Goal: Task Accomplishment & Management: Use online tool/utility

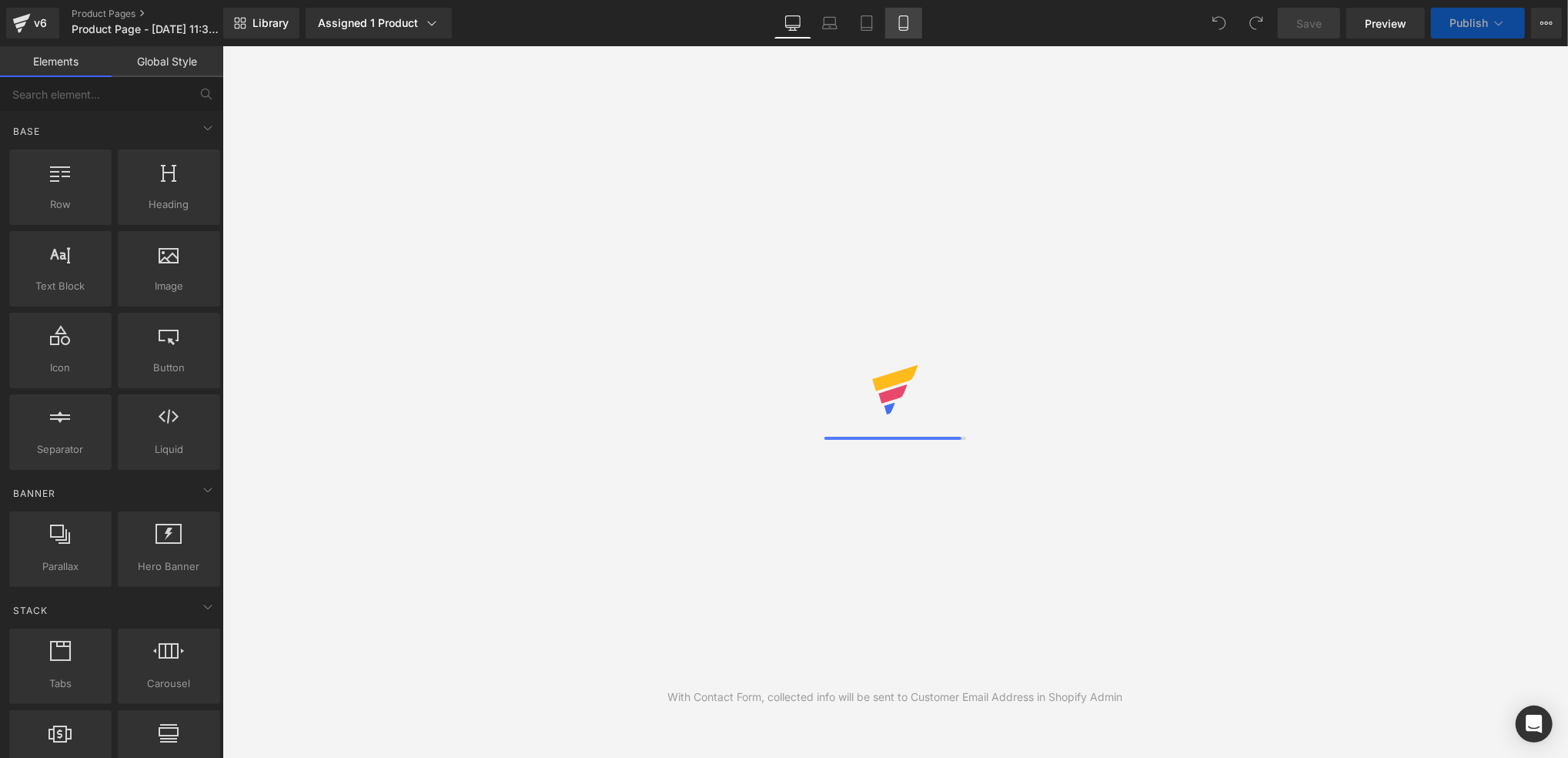
click at [901, 22] on icon at bounding box center [903, 22] width 15 height 15
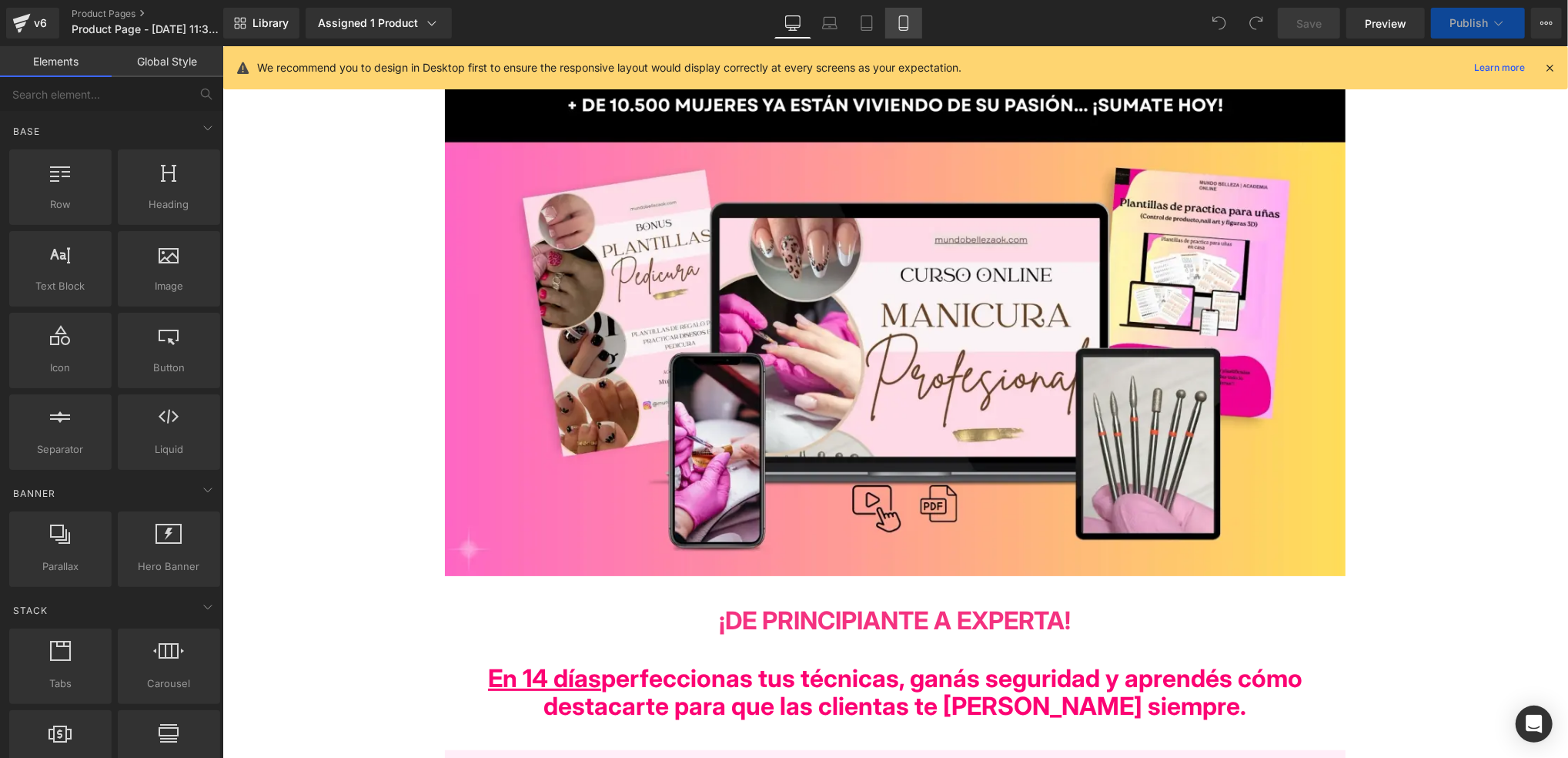
click at [897, 24] on icon at bounding box center [903, 22] width 15 height 15
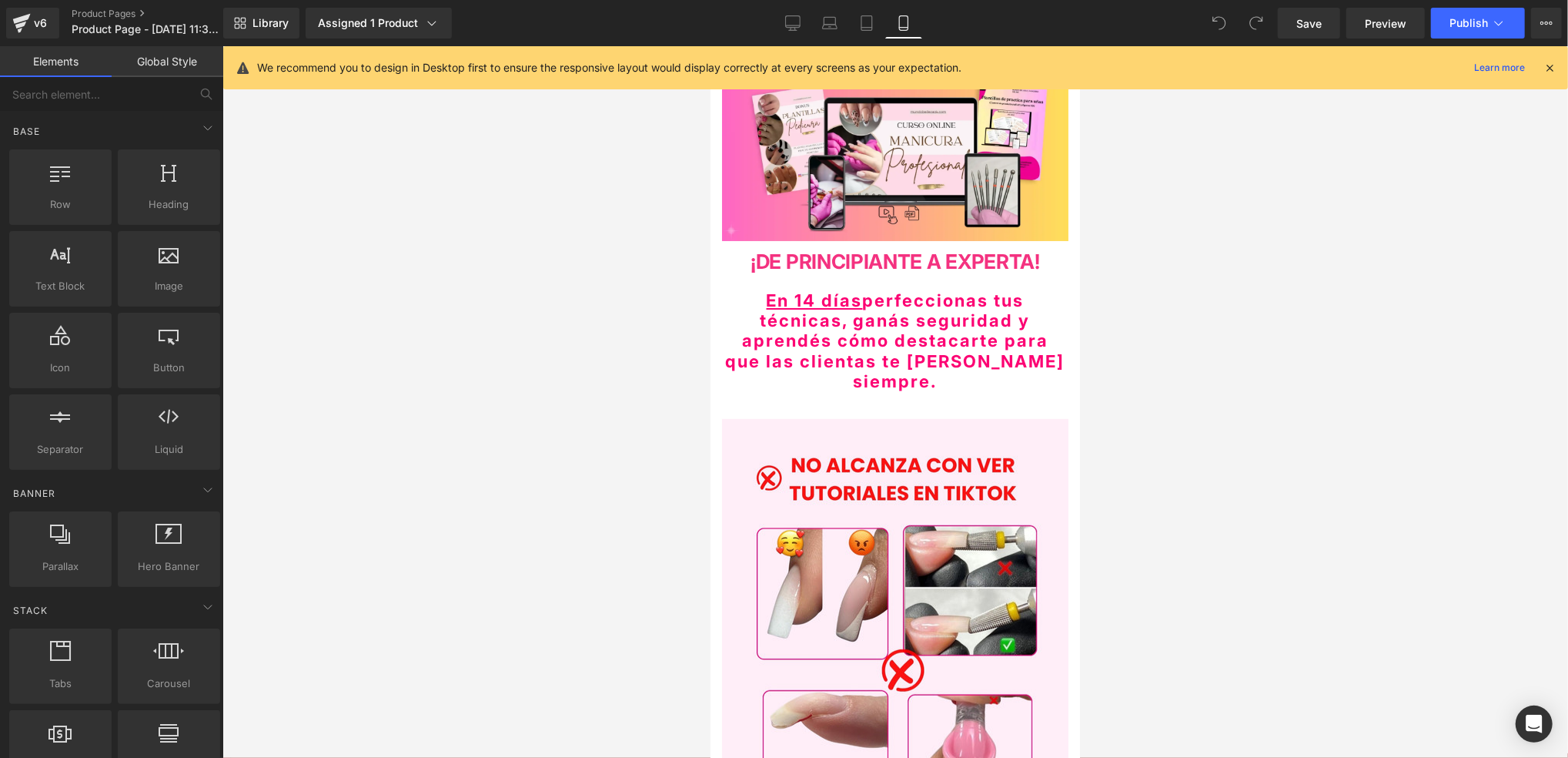
click at [1550, 70] on icon at bounding box center [1548, 67] width 13 height 13
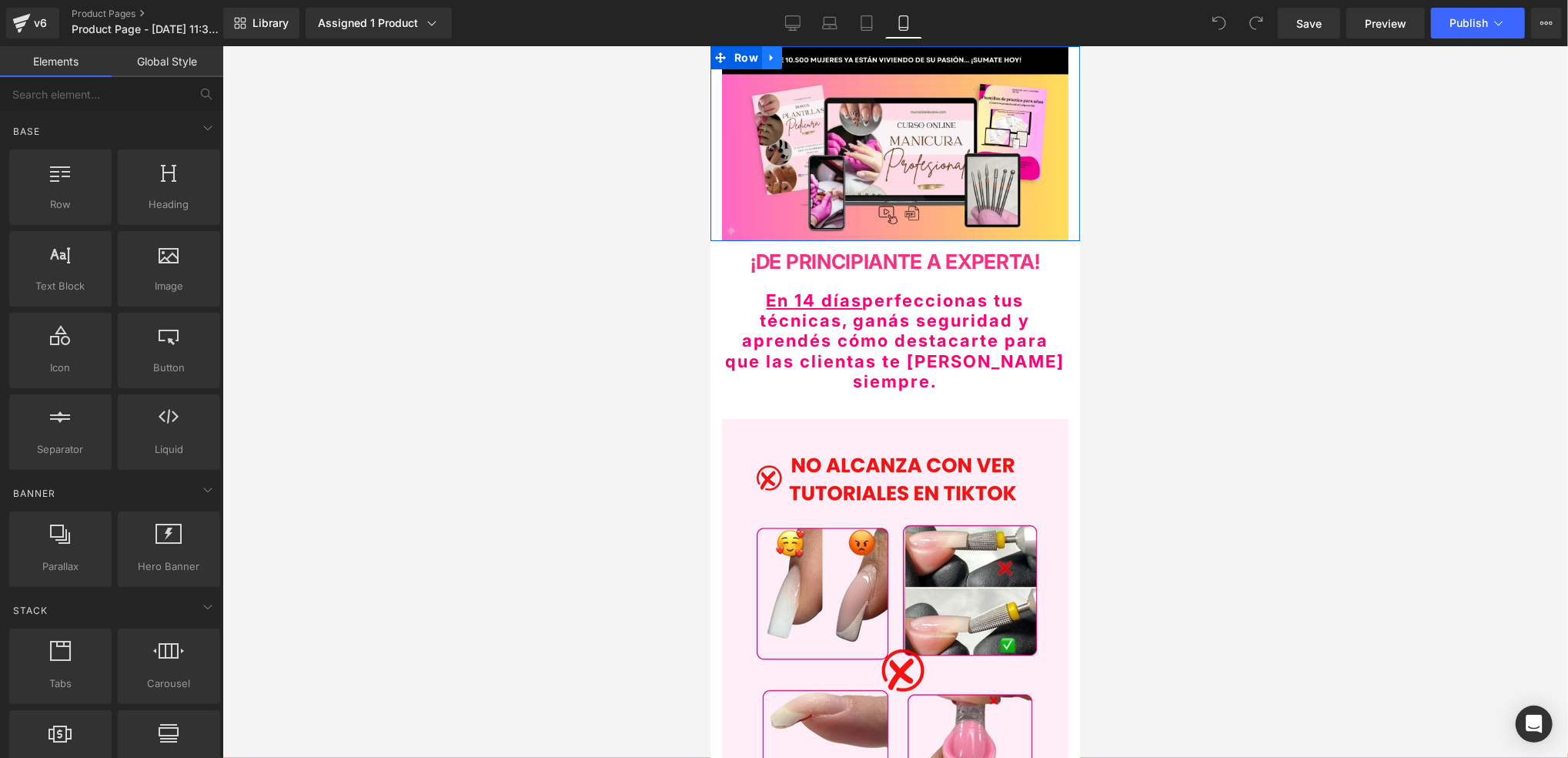
click at [762, 53] on link at bounding box center [771, 57] width 20 height 23
click at [793, 53] on icon at bounding box center [792, 57] width 11 height 12
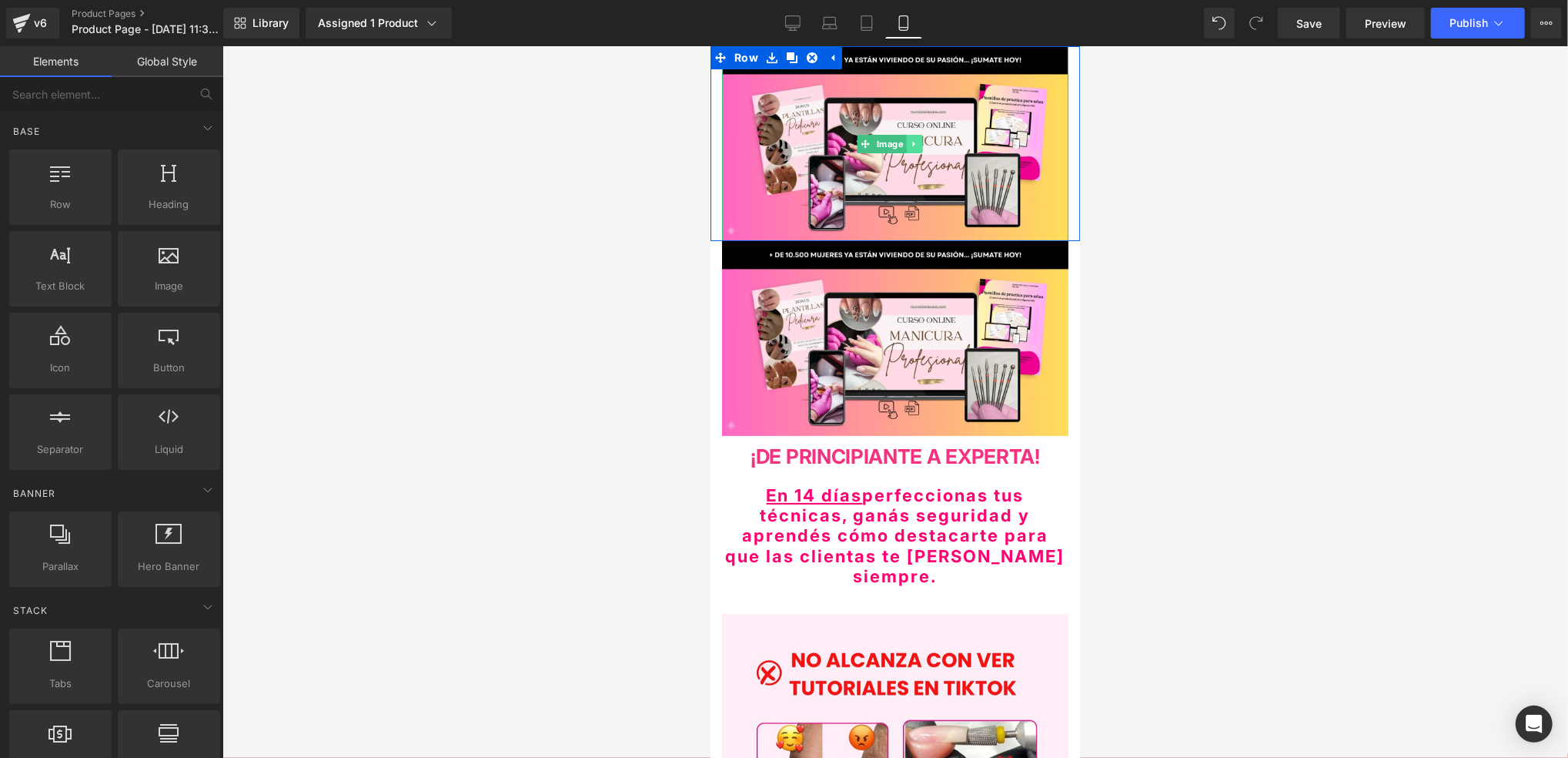
click at [909, 139] on icon at bounding box center [913, 143] width 8 height 9
click at [918, 140] on icon at bounding box center [921, 142] width 8 height 8
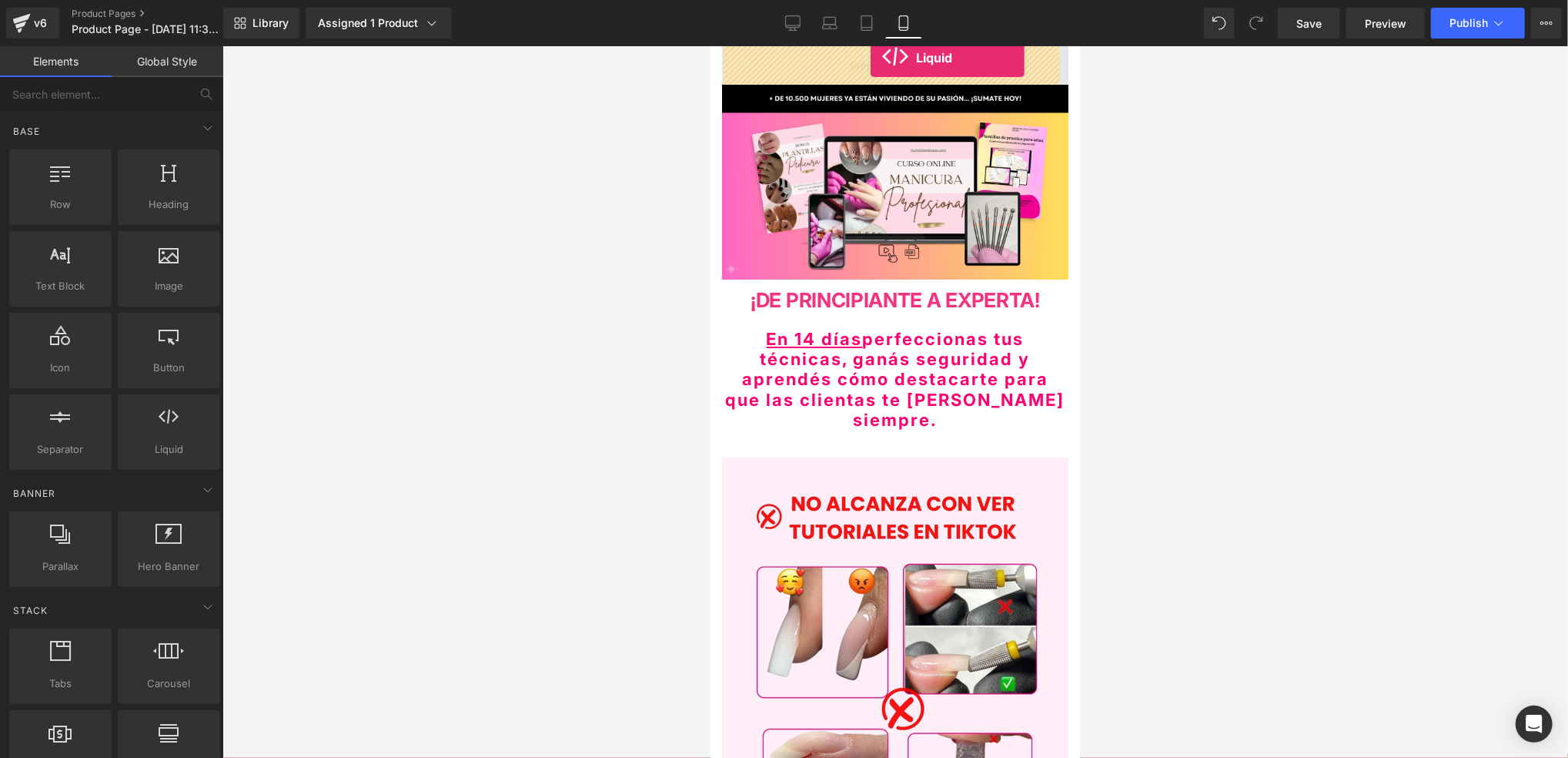
drag, startPoint x: 885, startPoint y: 504, endPoint x: 870, endPoint y: 57, distance: 447.3
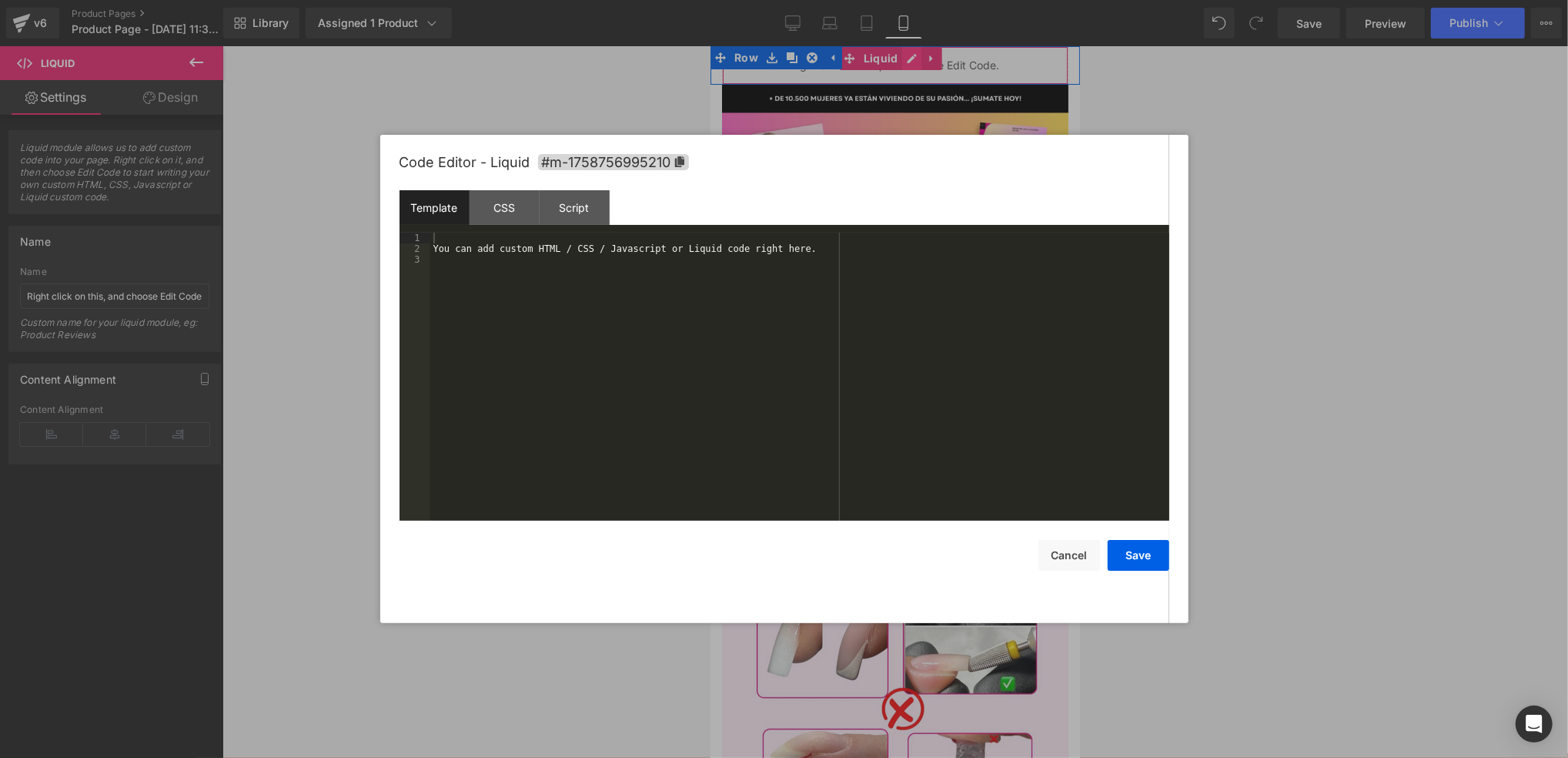
click at [904, 59] on div "Liquid" at bounding box center [894, 65] width 347 height 39
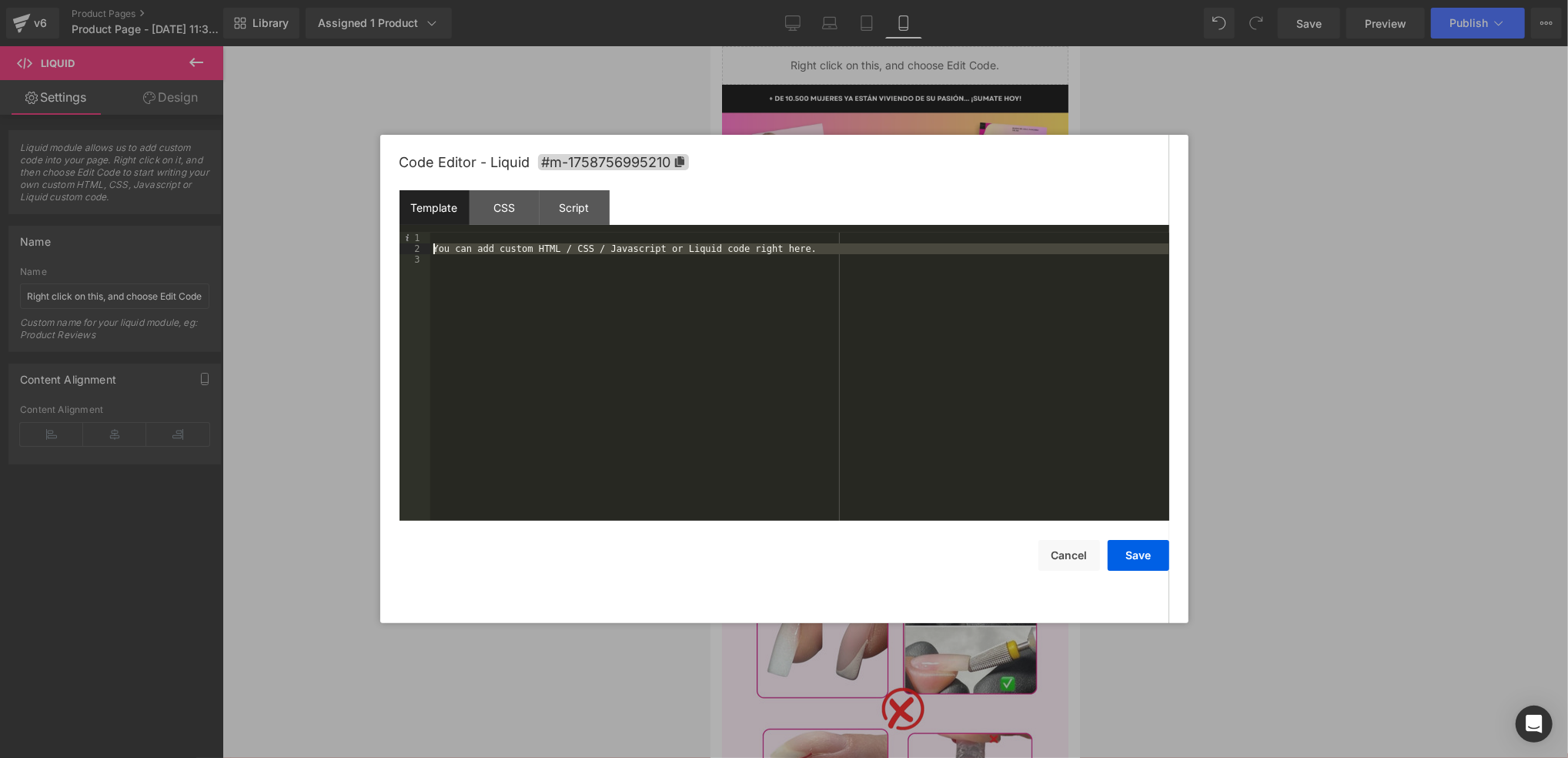
drag, startPoint x: 815, startPoint y: 271, endPoint x: 330, endPoint y: 247, distance: 485.6
click at [330, 247] on body "Liquid You are previewing how the will restyle your page. You can not edit Elem…" at bounding box center [784, 379] width 1568 height 758
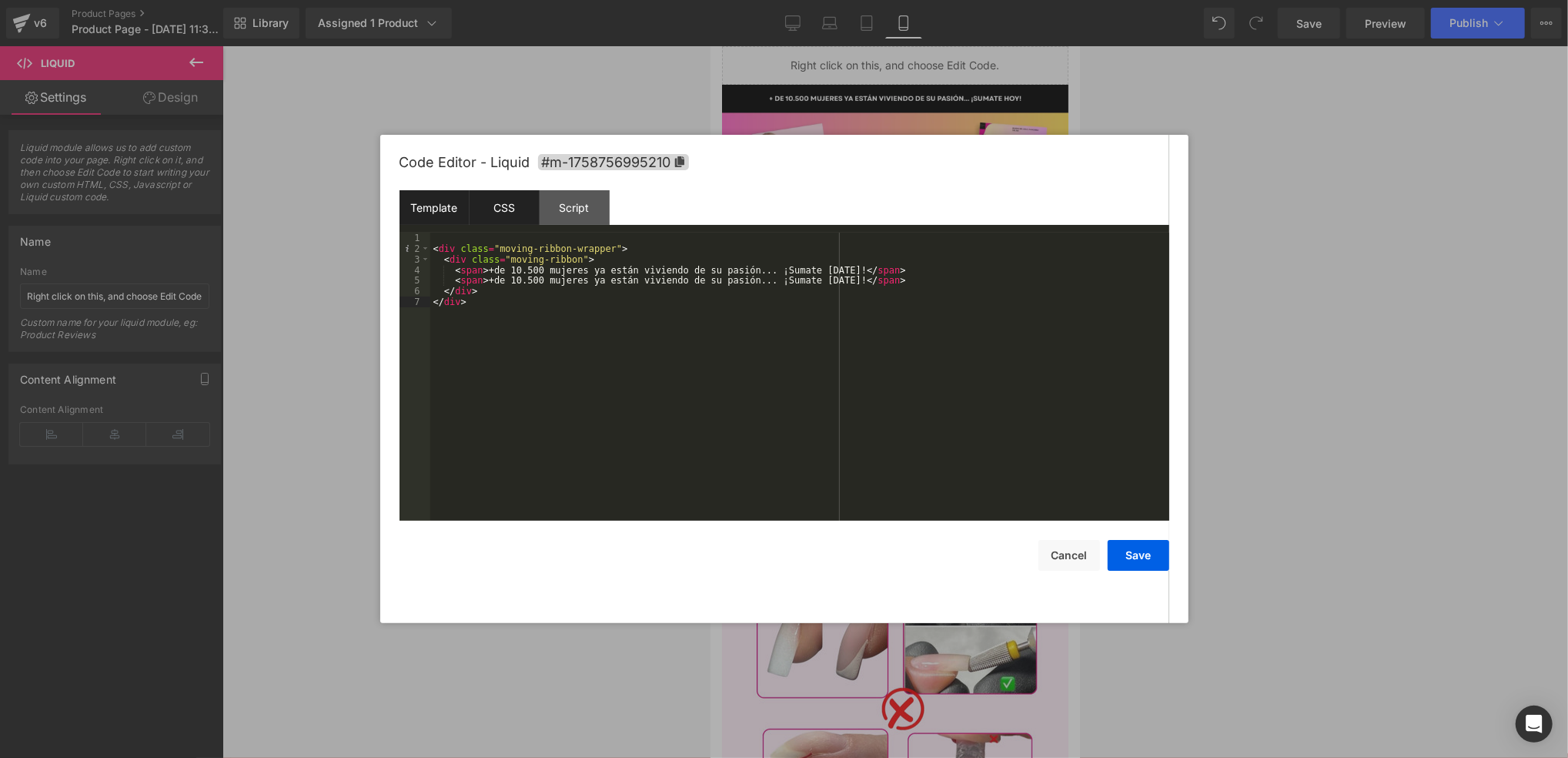
click at [507, 211] on div "CSS" at bounding box center [504, 207] width 70 height 35
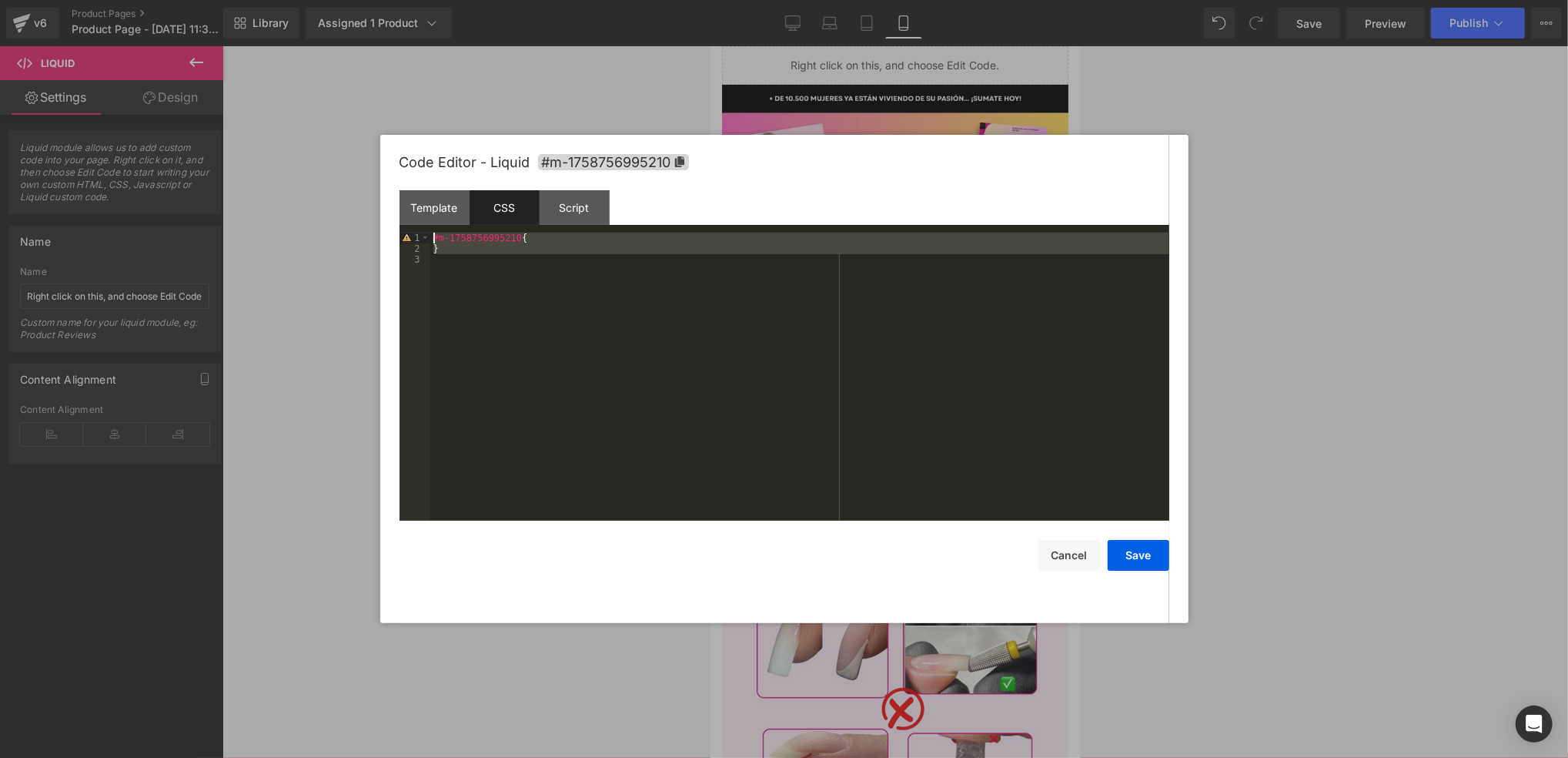
drag, startPoint x: 595, startPoint y: 322, endPoint x: 438, endPoint y: 226, distance: 184.0
click at [438, 226] on div "Template CSS Script Data 1 2 3 4 5 6 7 < div class = "moving-ribbon-wrapper" > …" at bounding box center [784, 355] width 770 height 331
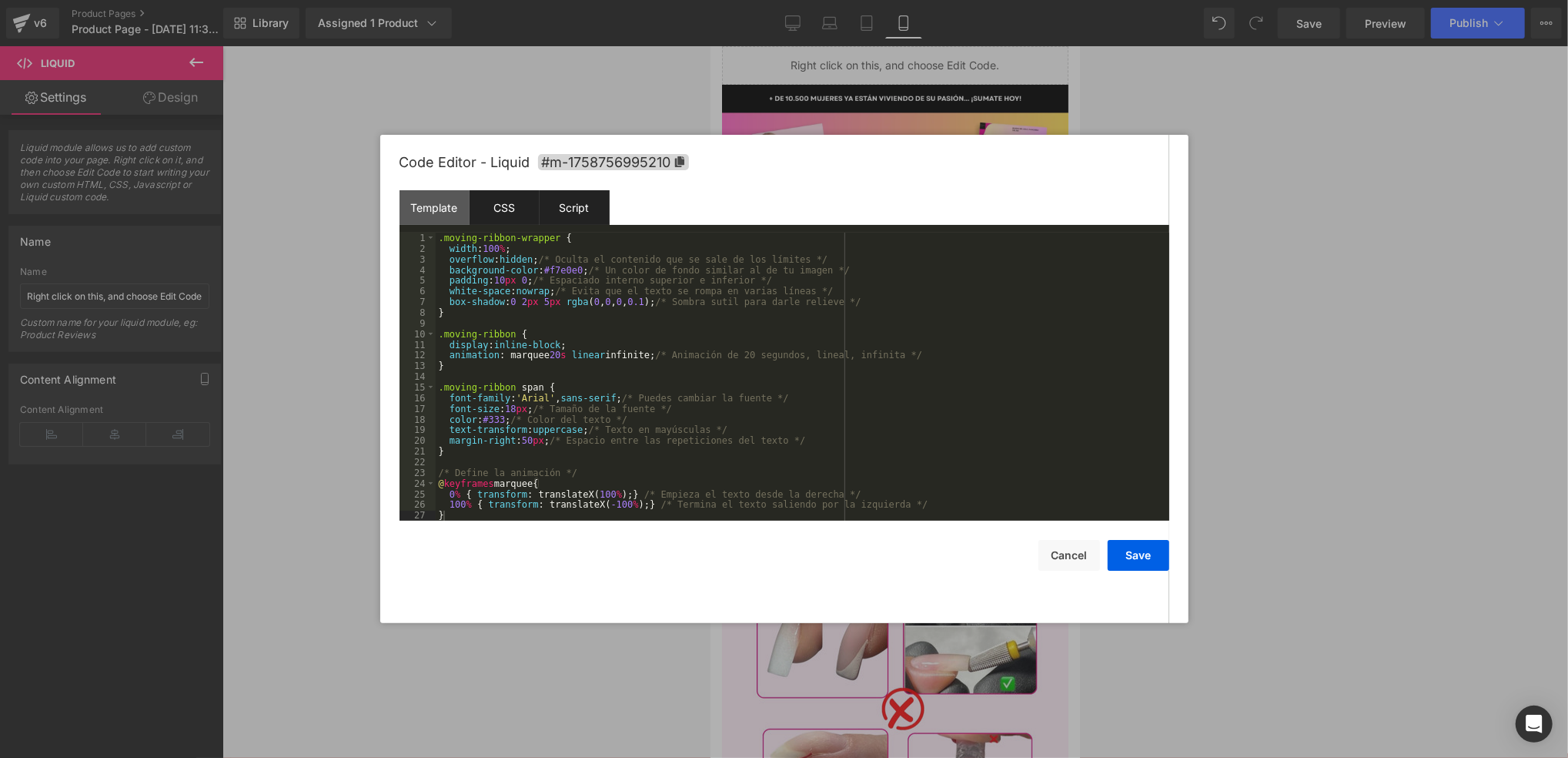
click at [557, 206] on div "Script" at bounding box center [575, 207] width 70 height 35
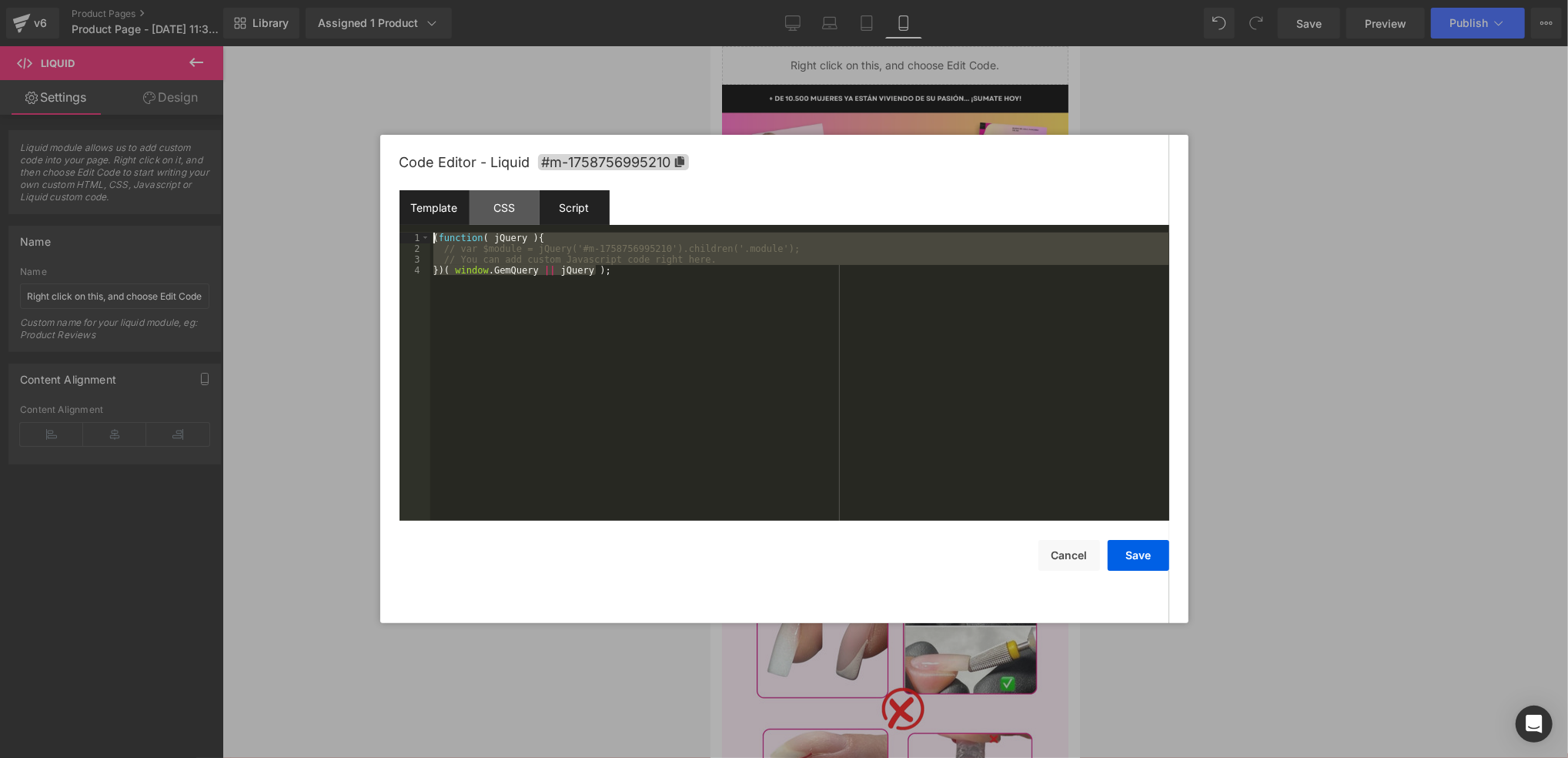
drag, startPoint x: 684, startPoint y: 340, endPoint x: 419, endPoint y: 222, distance: 290.1
click at [407, 211] on div "Template CSS Script Data 1 2 3 4 5 6 7 < div class = "moving-ribbon-wrapper" > …" at bounding box center [784, 355] width 770 height 331
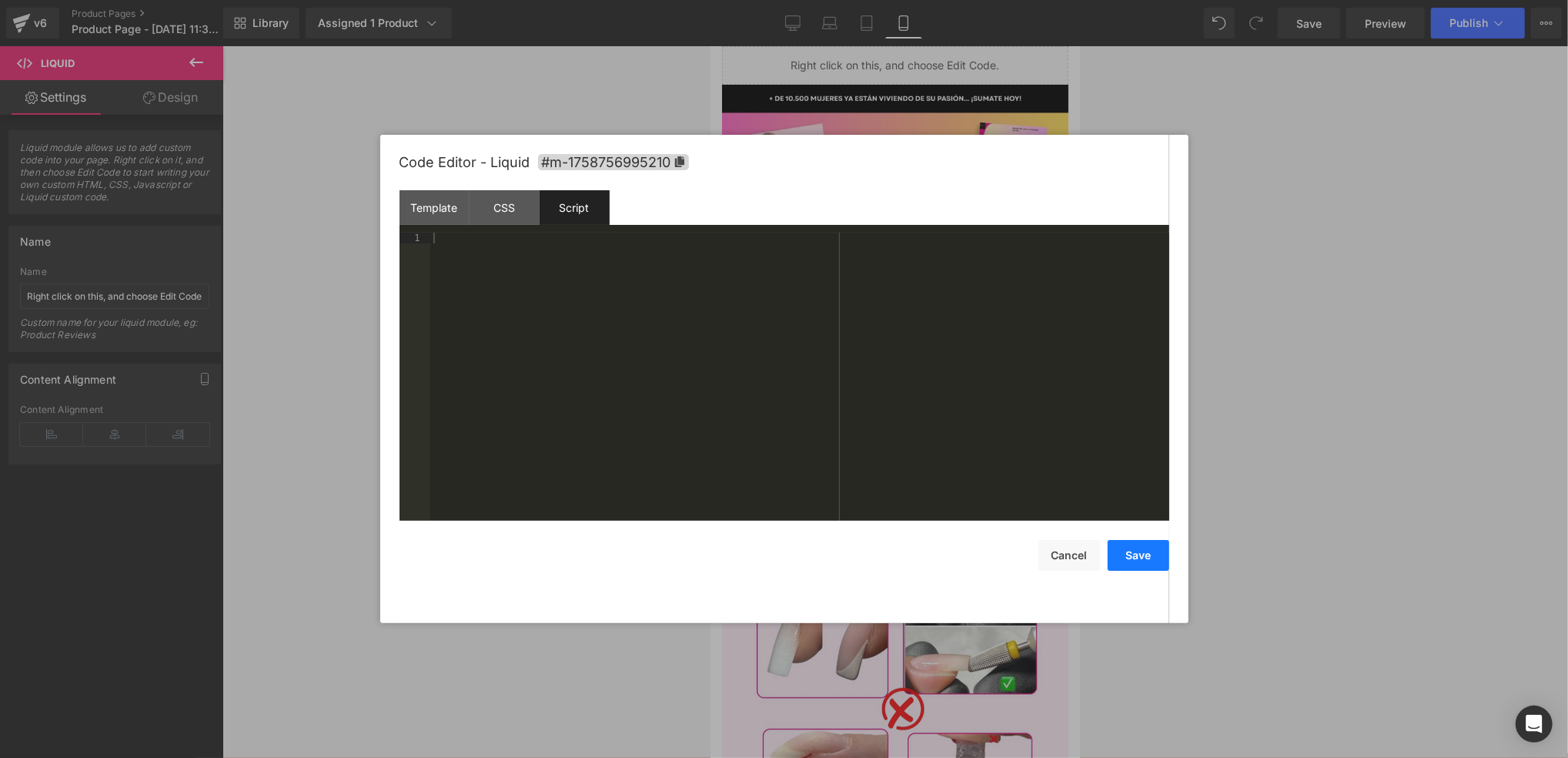
click at [1164, 561] on button "Save" at bounding box center [1138, 556] width 62 height 30
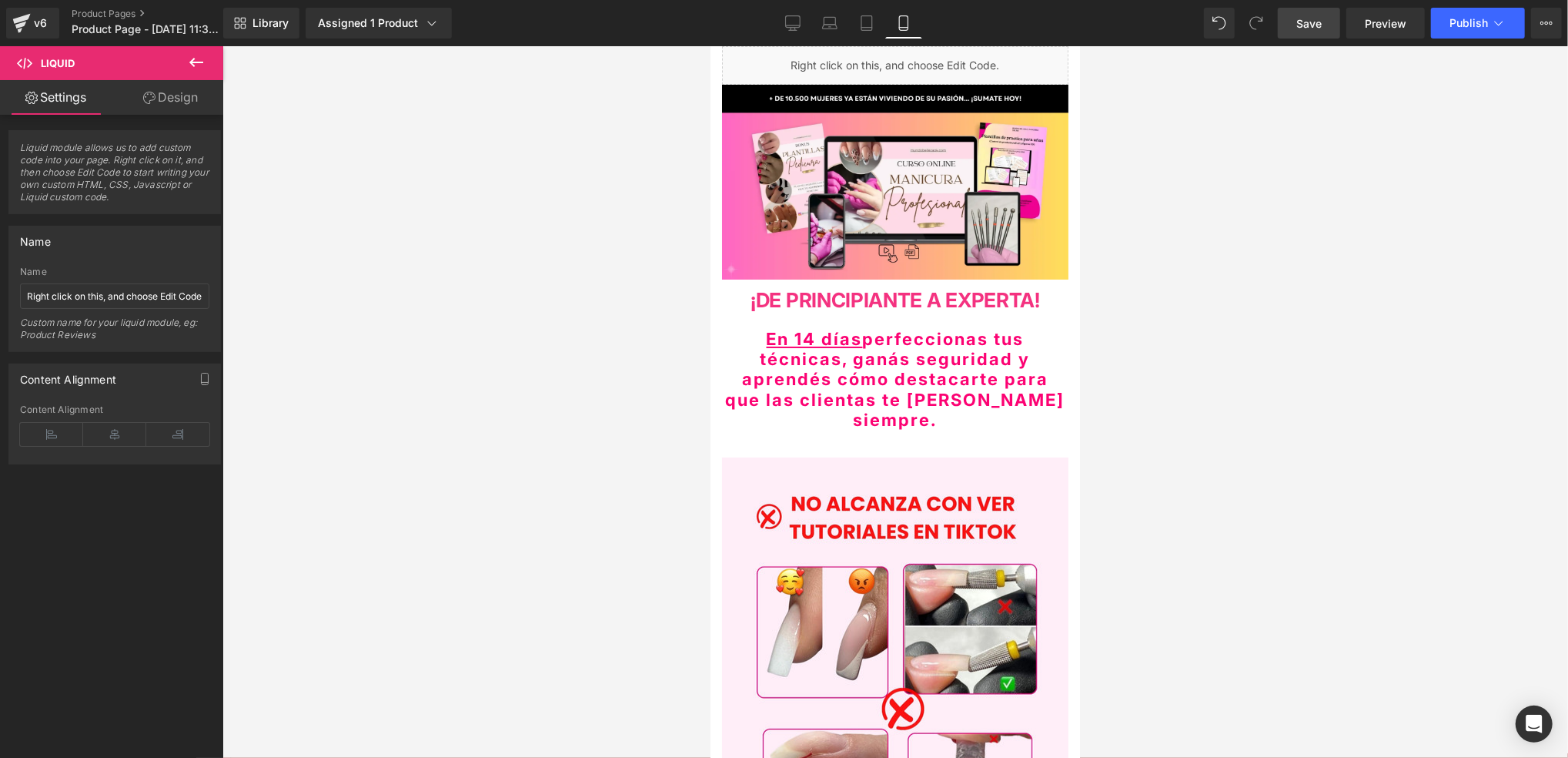
click at [1307, 36] on link "Save" at bounding box center [1309, 23] width 63 height 30
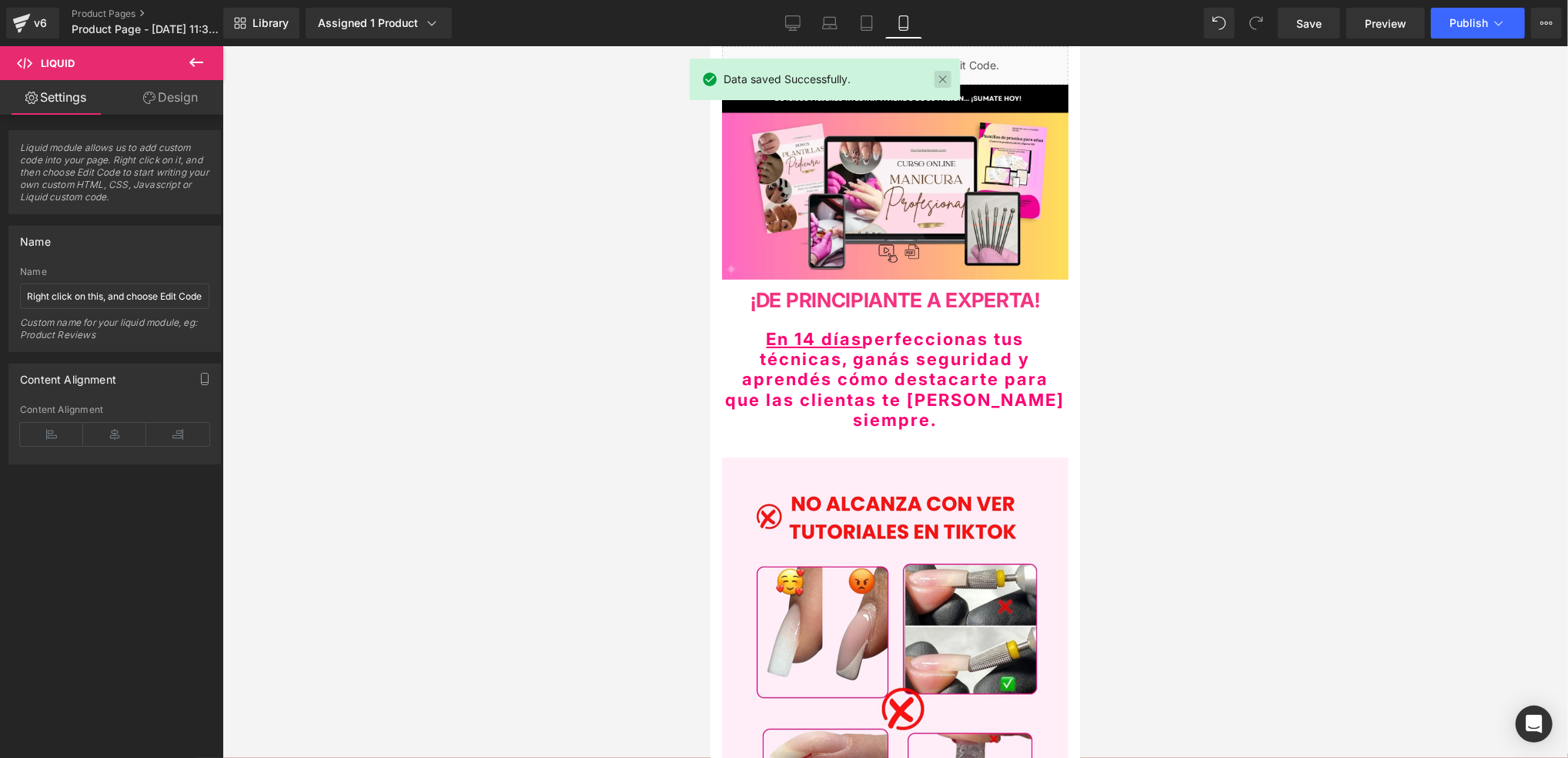
click at [940, 78] on link at bounding box center [942, 79] width 17 height 17
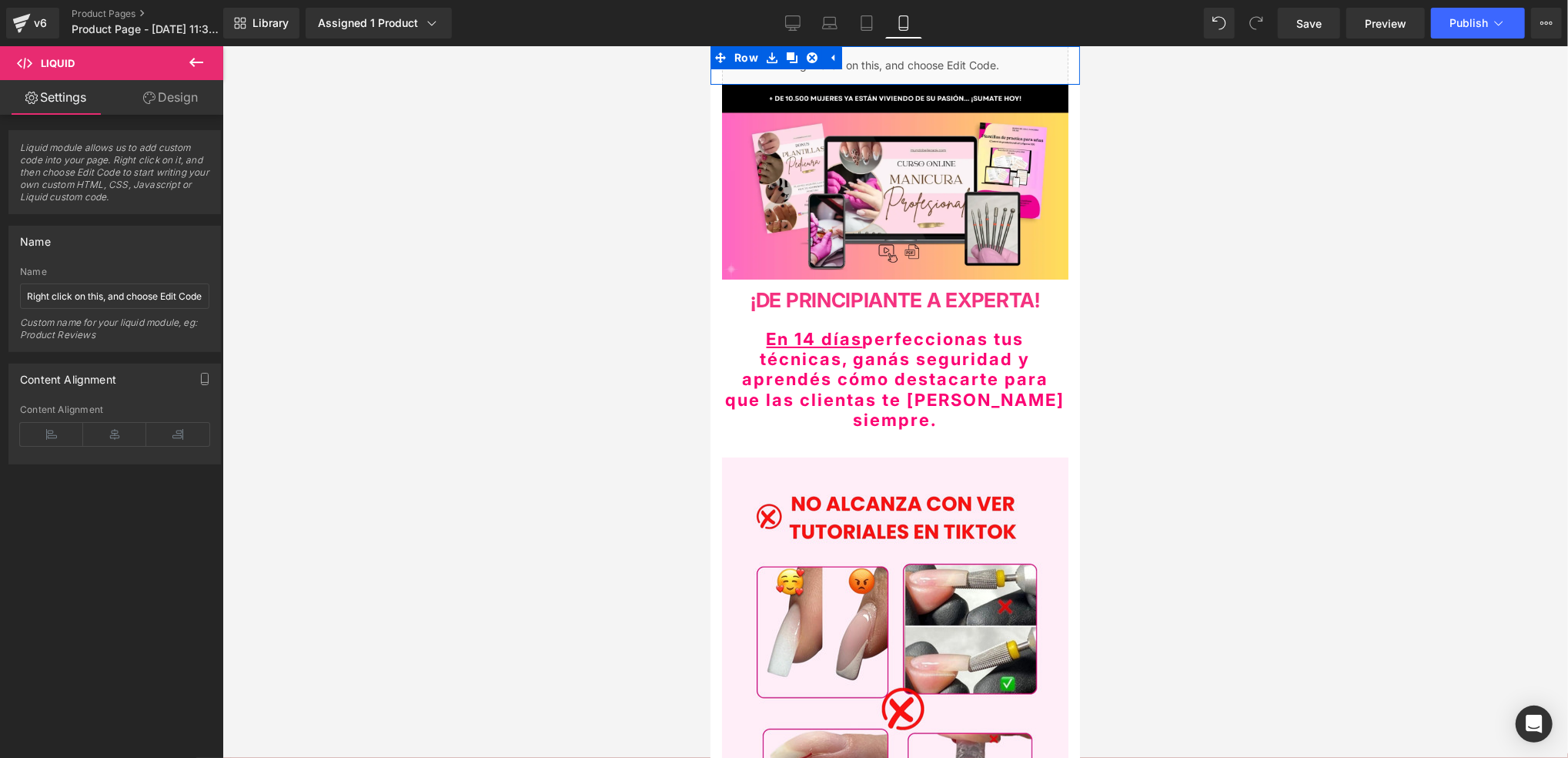
click at [906, 63] on div "Liquid" at bounding box center [894, 65] width 347 height 39
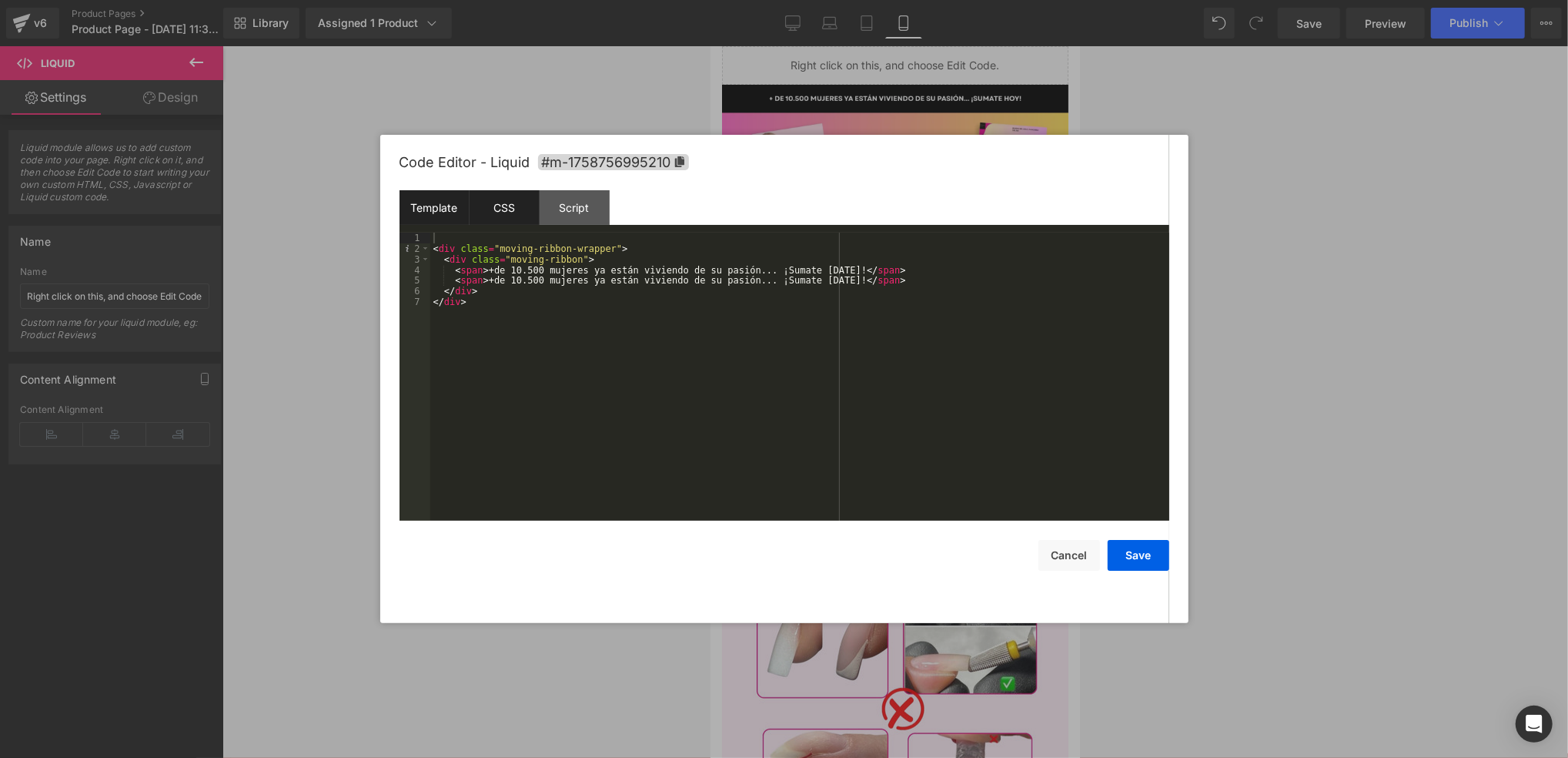
click at [513, 218] on div "CSS" at bounding box center [504, 207] width 70 height 35
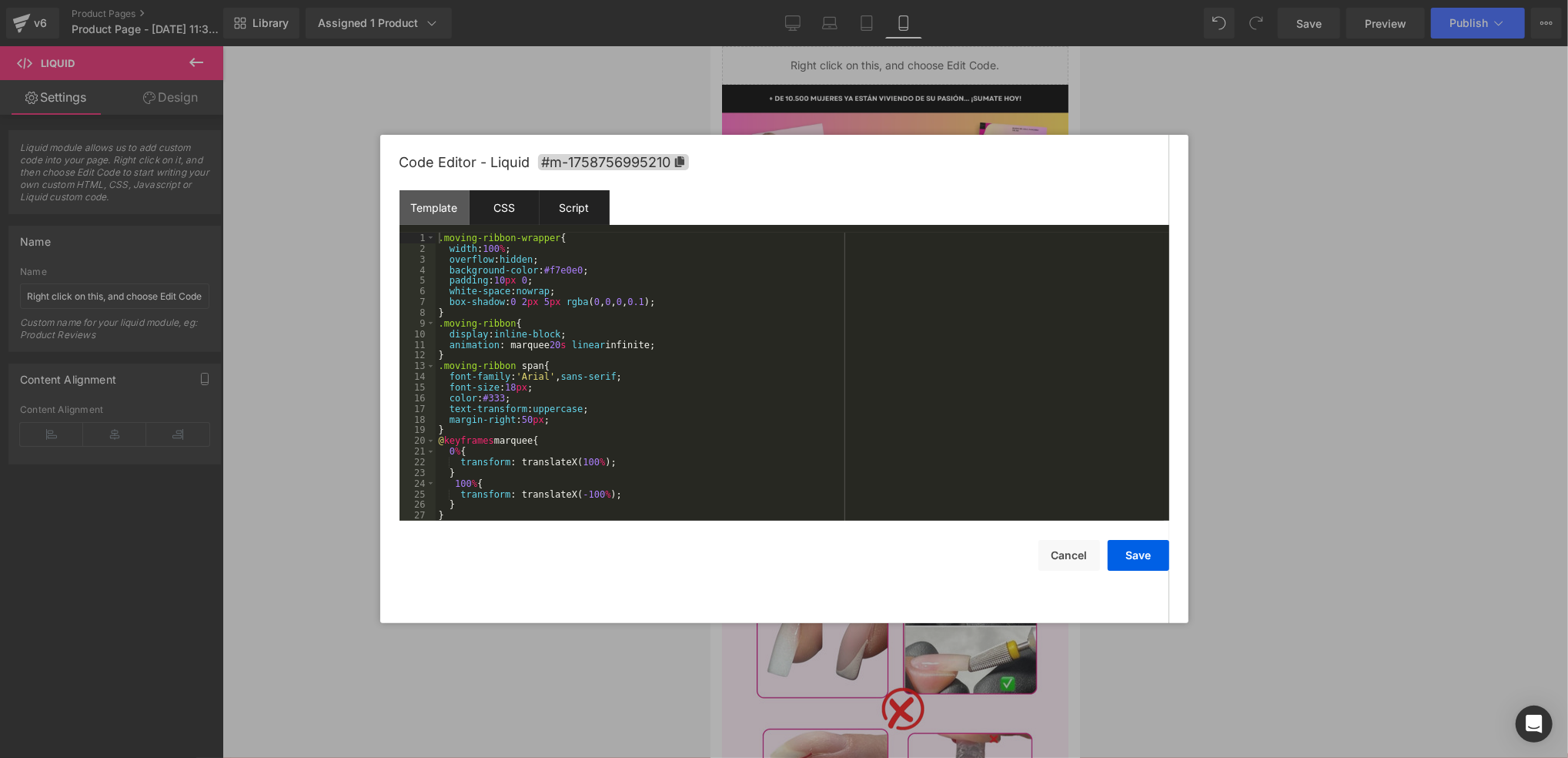
click at [569, 209] on div "Script" at bounding box center [575, 207] width 70 height 35
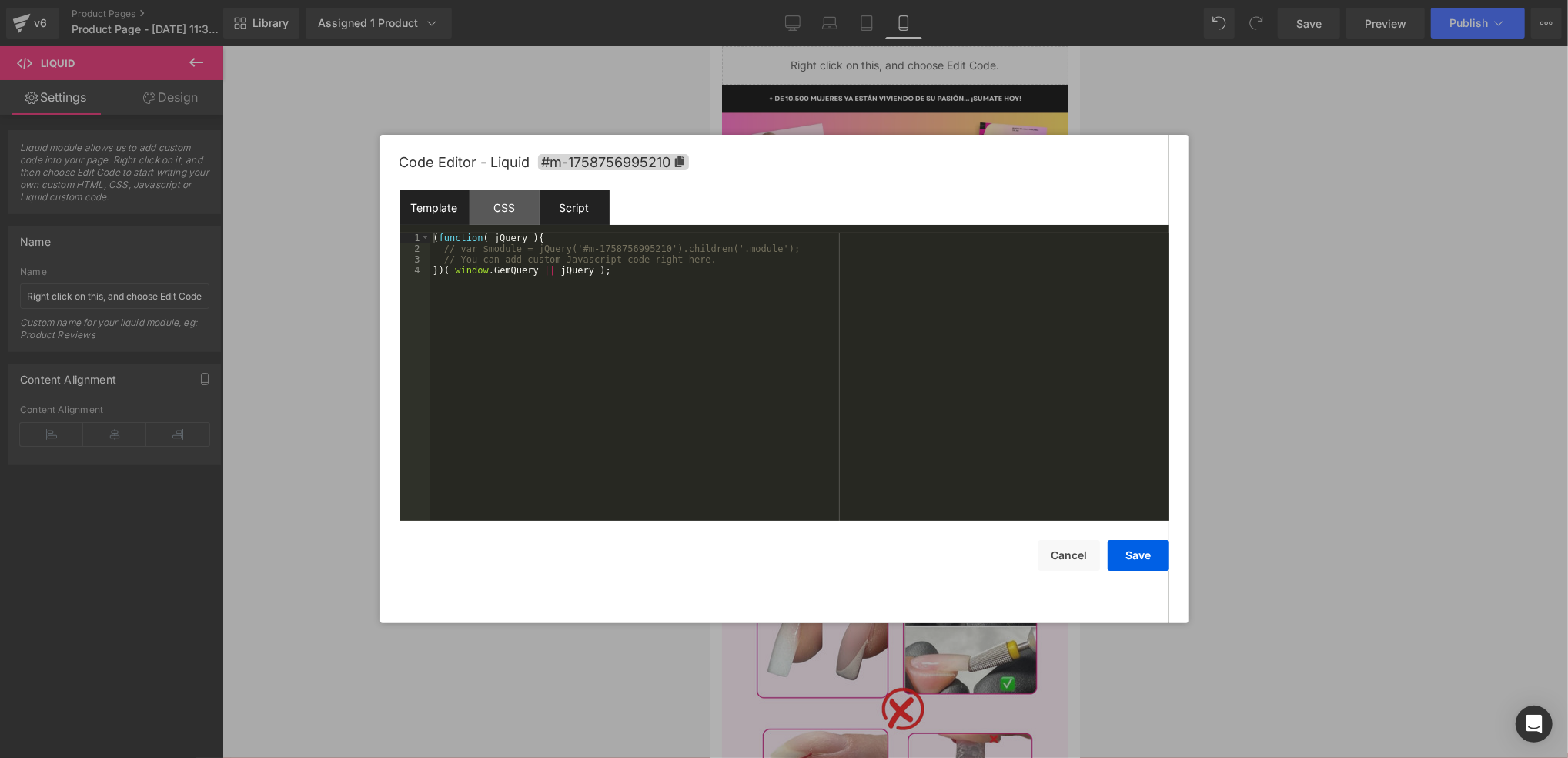
click at [434, 207] on div "Template" at bounding box center [434, 207] width 70 height 35
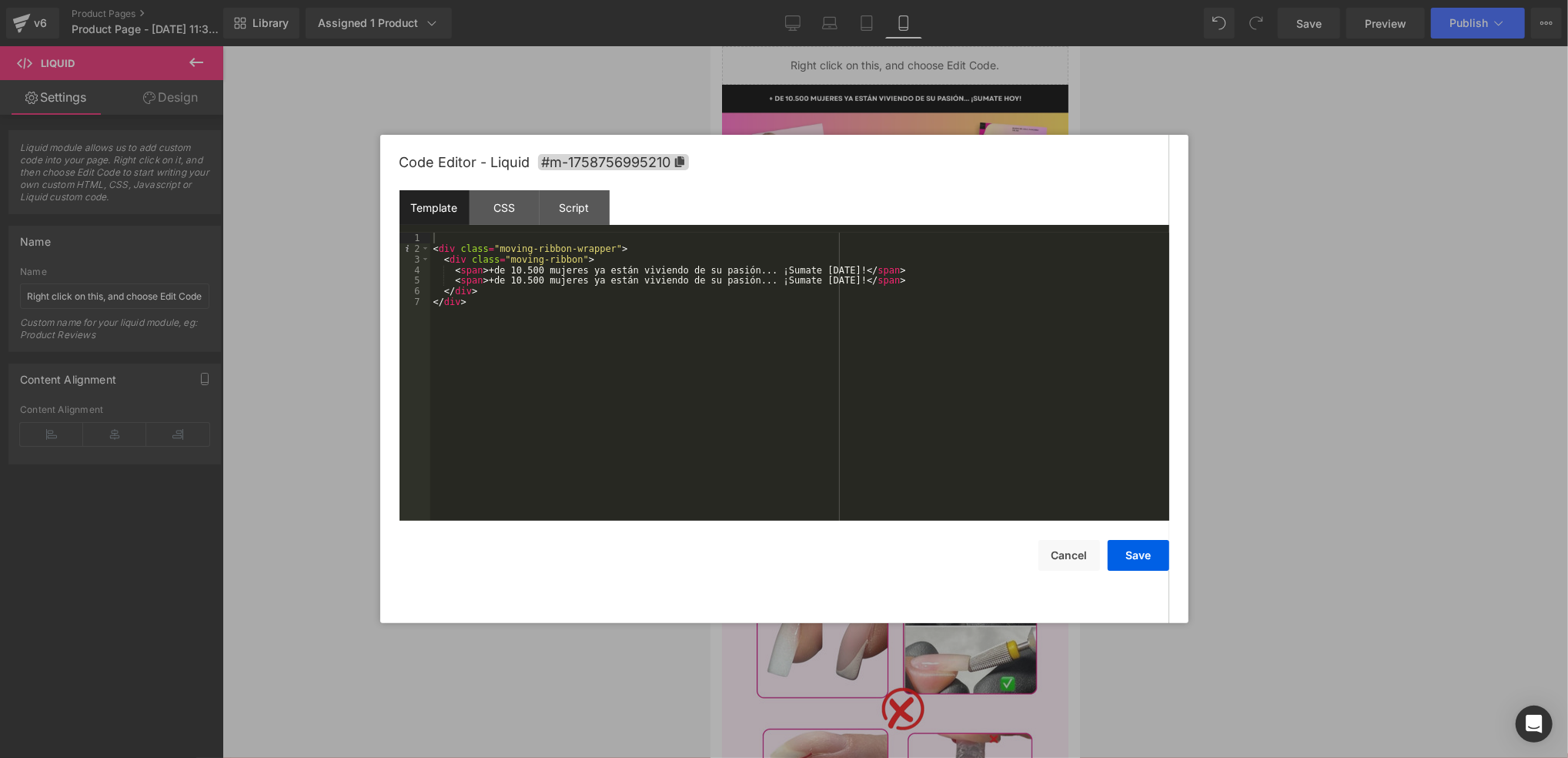
click at [1567, 359] on html "Liquid You are previewing how the will restyle your page. You can not edit Elem…" at bounding box center [784, 379] width 1568 height 758
click at [1041, 555] on button "Cancel" at bounding box center [1068, 556] width 62 height 30
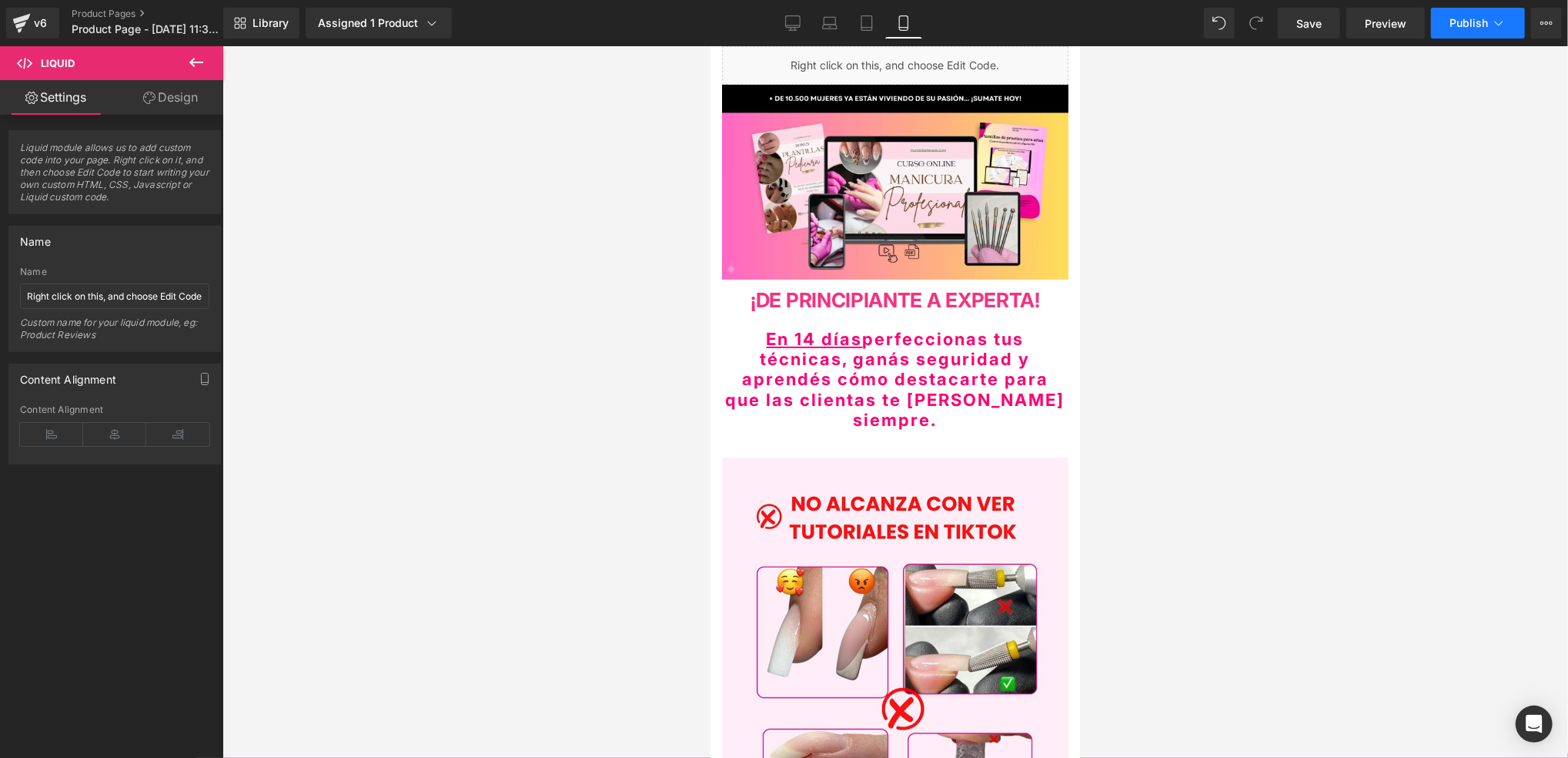
click at [1477, 34] on button "Publish" at bounding box center [1478, 23] width 94 height 30
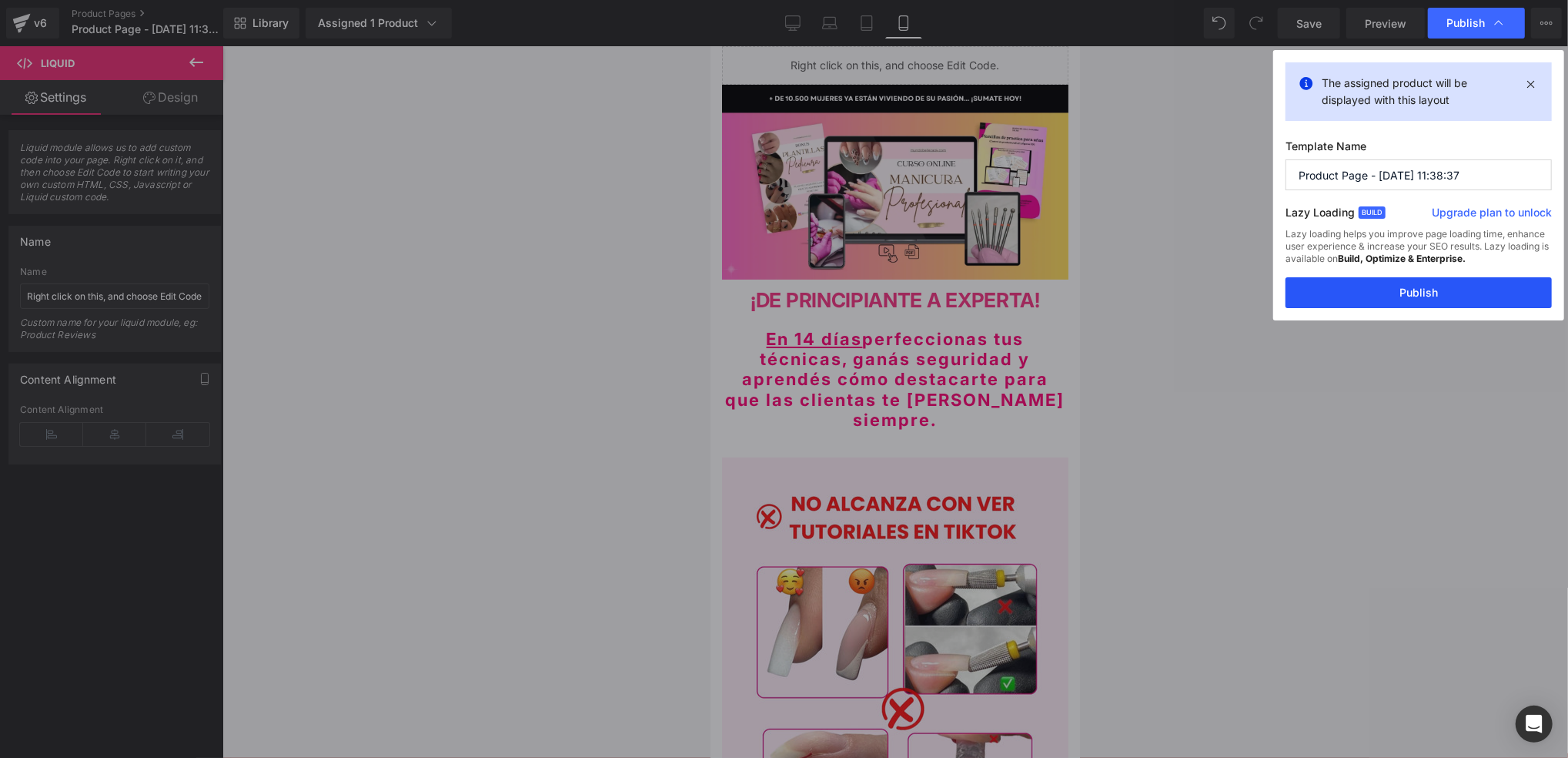
click at [1405, 297] on button "Publish" at bounding box center [1418, 292] width 266 height 30
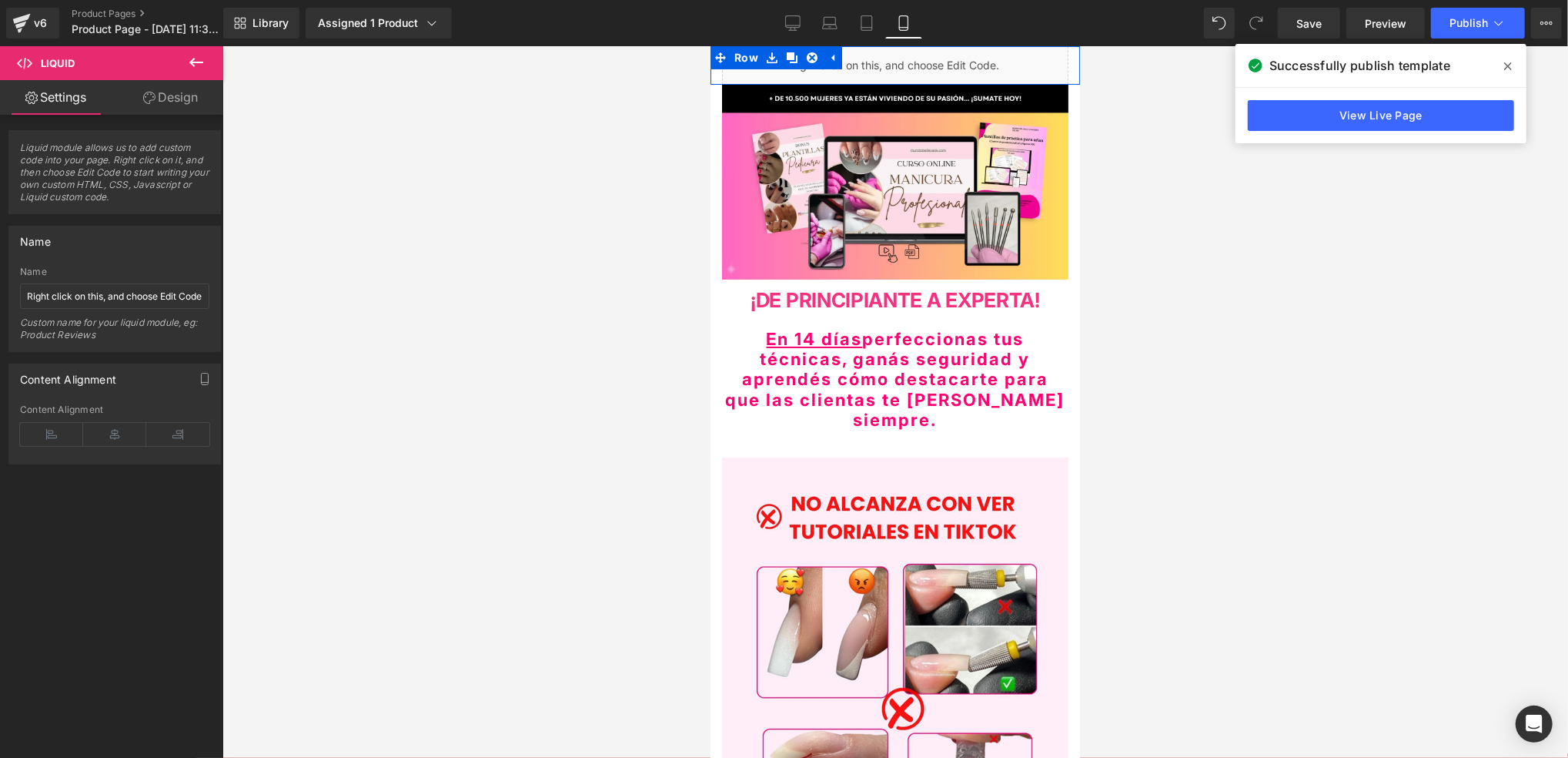
click at [899, 65] on link at bounding box center [907, 57] width 16 height 19
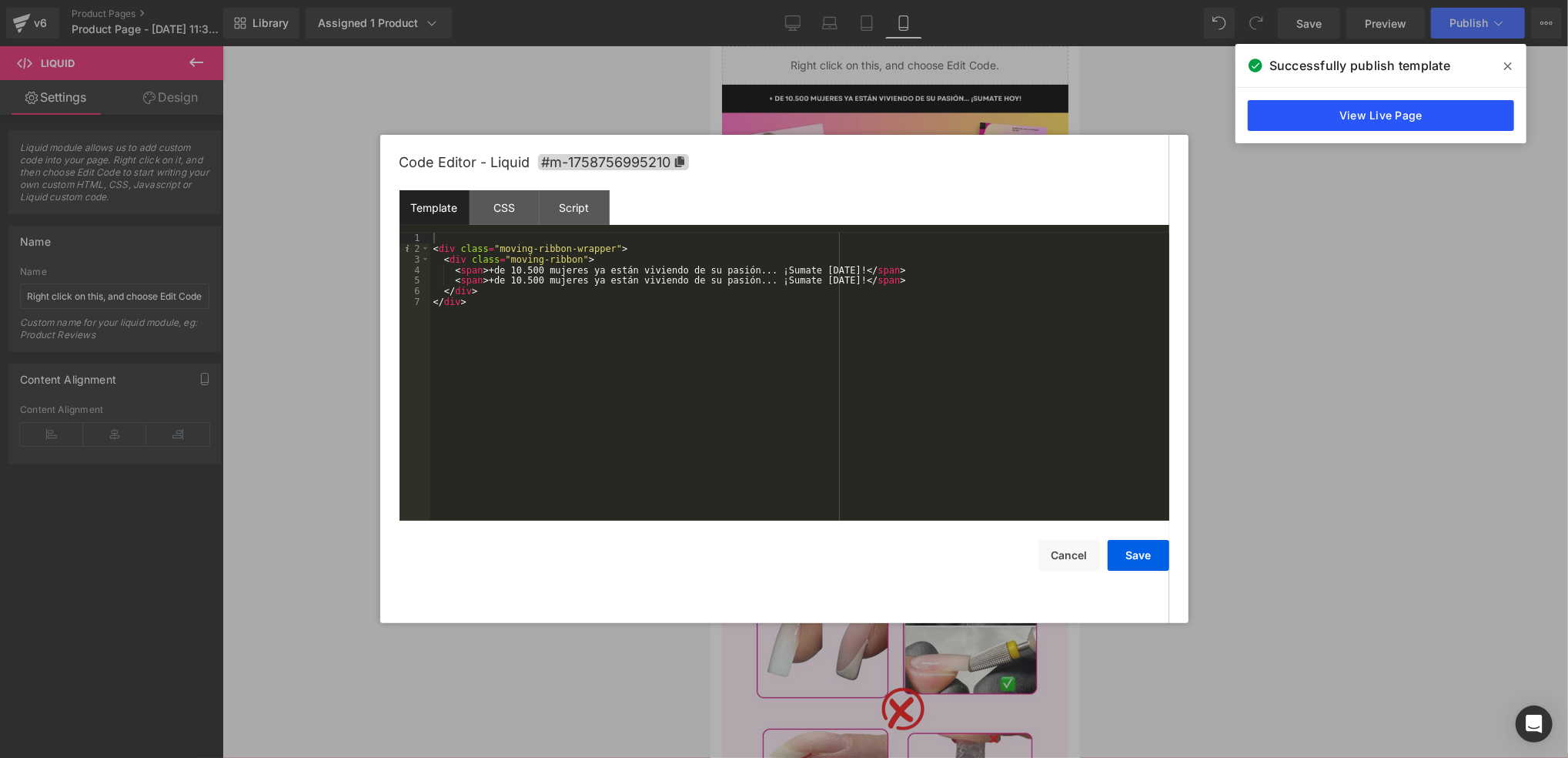
click at [1476, 116] on link "View Live Page" at bounding box center [1380, 116] width 266 height 30
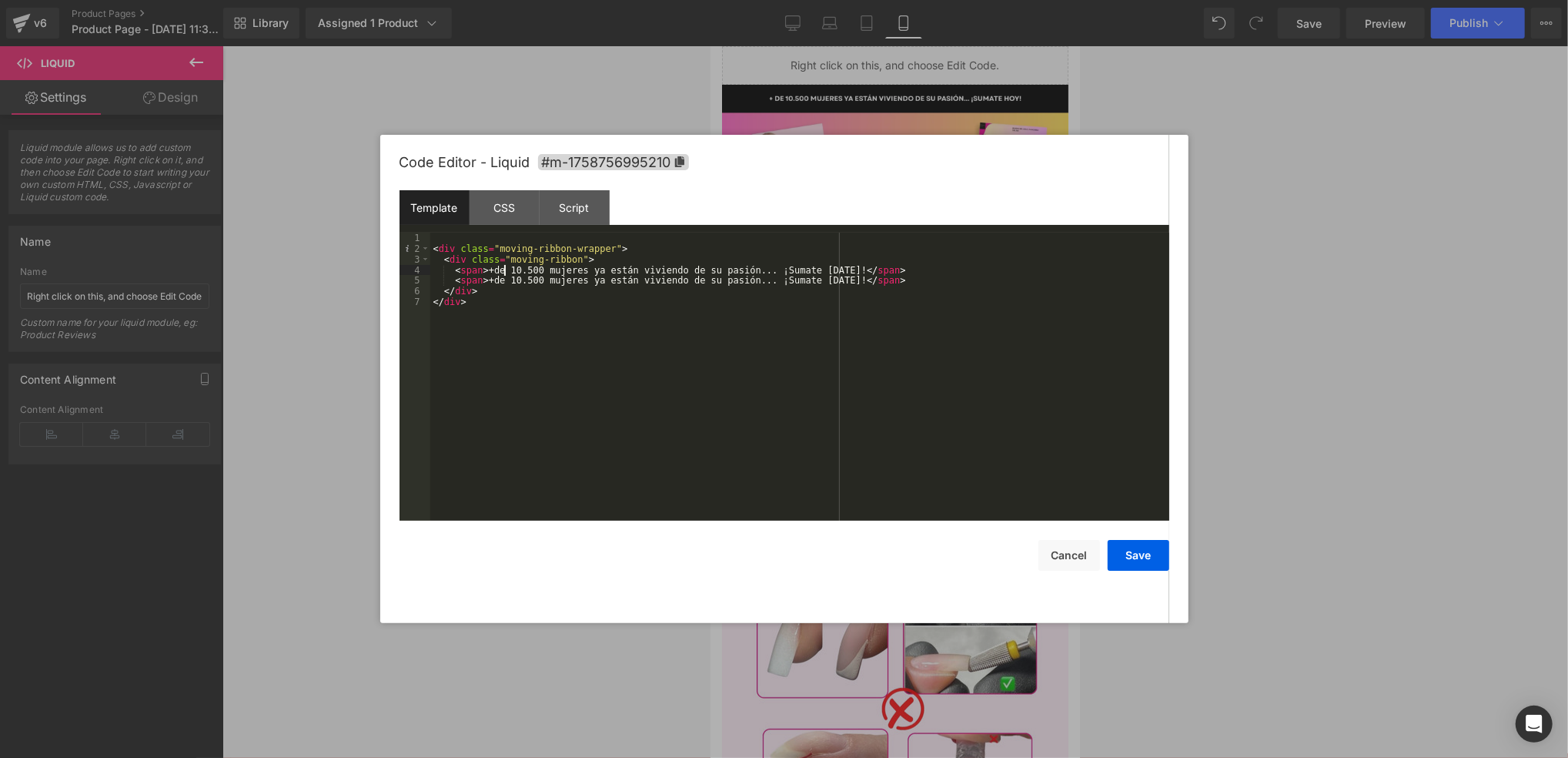
click at [505, 271] on div "< div class = "moving-ribbon-wrapper" > < div class = "moving-ribbon" > < span …" at bounding box center [799, 388] width 739 height 310
drag, startPoint x: 491, startPoint y: 271, endPoint x: 814, endPoint y: 271, distance: 323.0
click at [814, 271] on div "< div class = "moving-ribbon-wrapper" > < div class = "moving-ribbon" > < span …" at bounding box center [799, 388] width 739 height 310
click at [1041, 273] on div "< div class = "moving-ribbon-wrapper" > < div class = "moving-ribbon" > < span …" at bounding box center [799, 388] width 739 height 310
click at [1041, 272] on div "< div class = "moving-ribbon-wrapper" > < div class = "moving-ribbon" > < span …" at bounding box center [799, 388] width 739 height 310
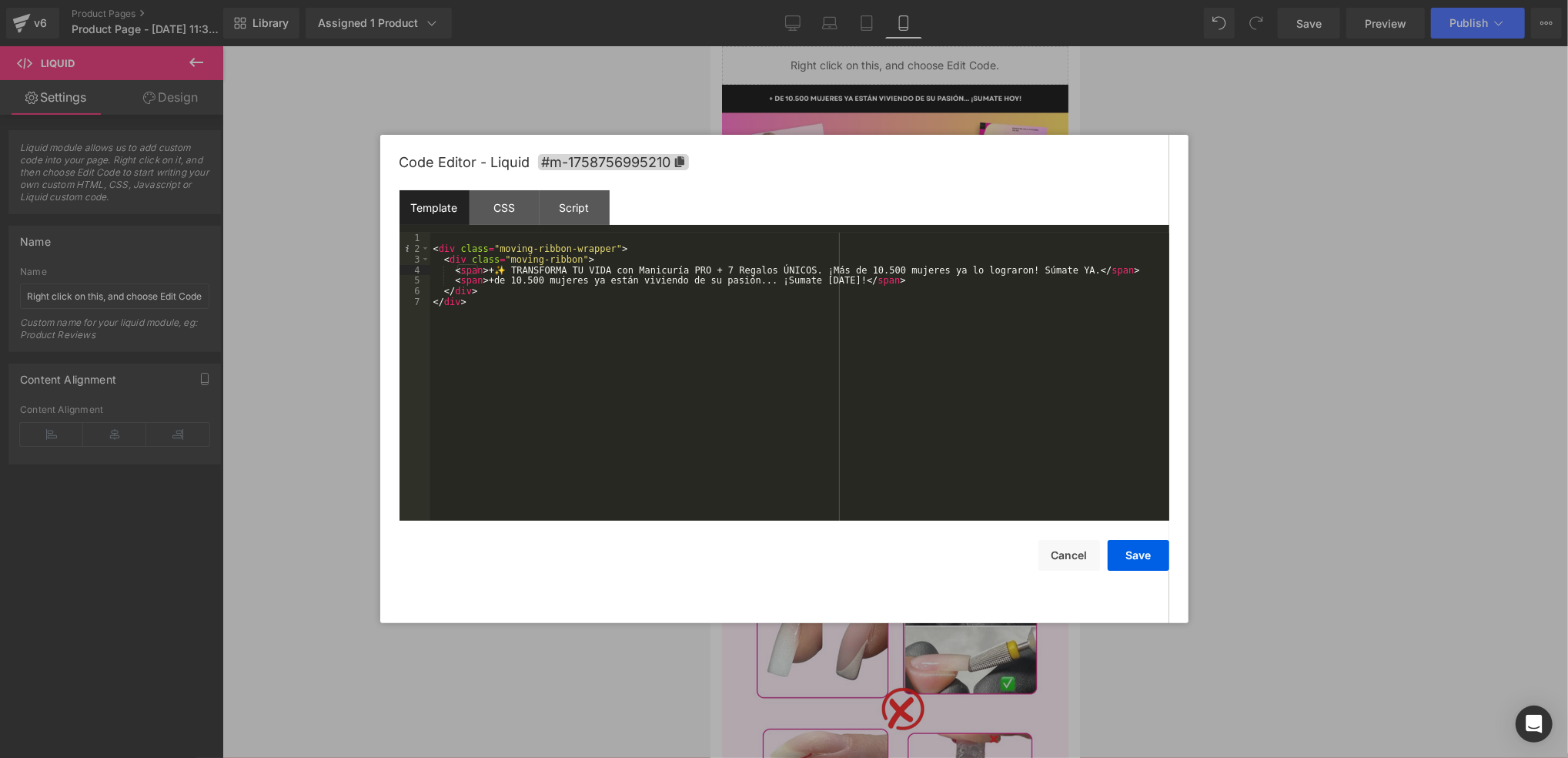
click at [1041, 272] on div "< div class = "moving-ribbon-wrapper" > < div class = "moving-ribbon" > < span …" at bounding box center [799, 388] width 739 height 310
drag, startPoint x: 814, startPoint y: 282, endPoint x: 489, endPoint y: 285, distance: 325.0
click at [489, 285] on div "< div class = "moving-ribbon-wrapper" > < div class = "moving-ribbon" > < span …" at bounding box center [799, 388] width 739 height 310
click at [500, 279] on div "< div class = "moving-ribbon-wrapper" > < div class = "moving-ribbon" > < span …" at bounding box center [799, 388] width 739 height 310
click at [507, 268] on div "< div class = "moving-ribbon-wrapper" > < div class = "moving-ribbon" > < span …" at bounding box center [799, 388] width 739 height 310
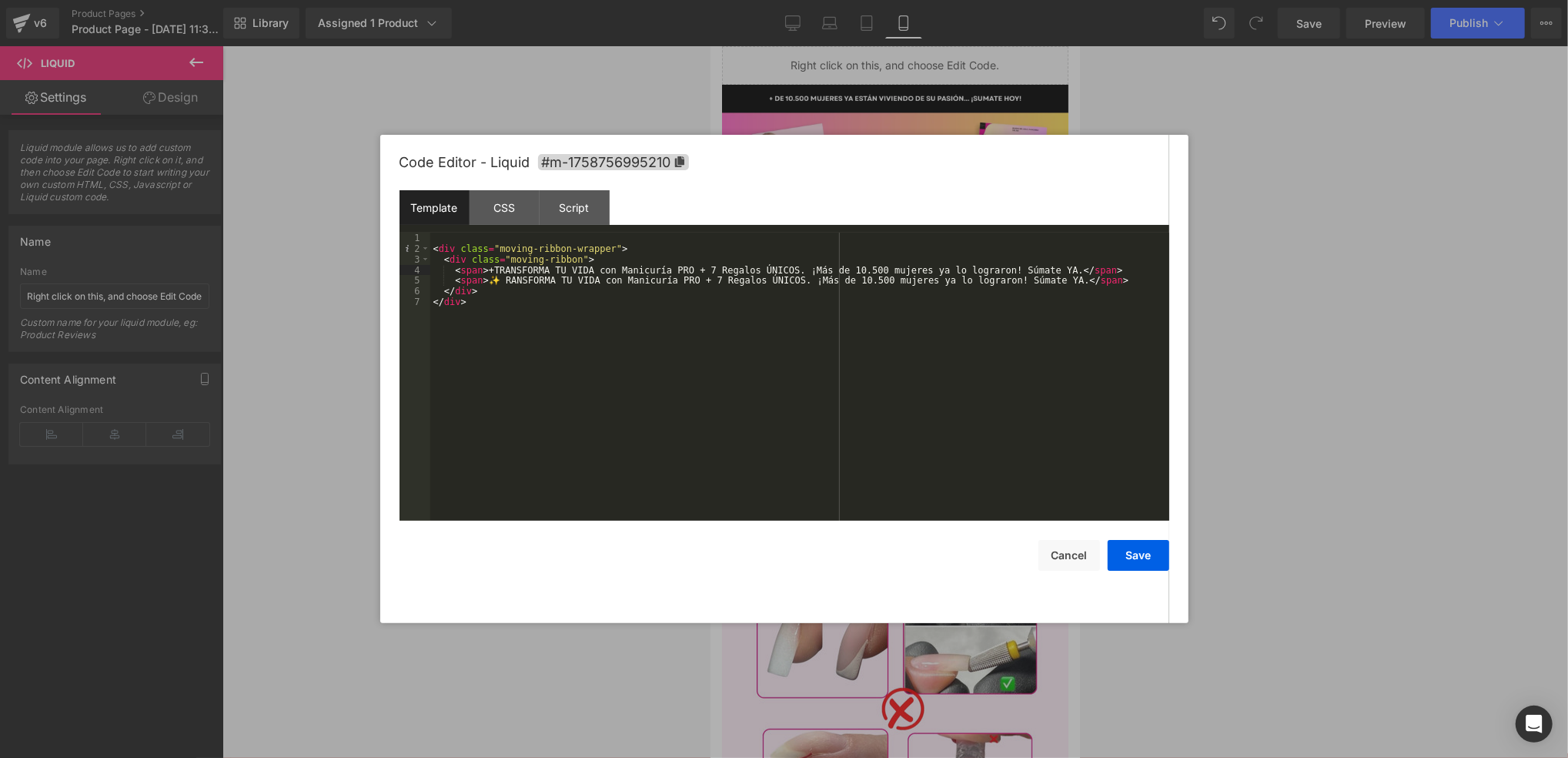
click at [560, 296] on div "< div class = "moving-ribbon-wrapper" > < div class = "moving-ribbon" > < span …" at bounding box center [799, 388] width 739 height 310
click at [501, 280] on div "< div class = "moving-ribbon-wrapper" > < div class = "moving-ribbon" > < span …" at bounding box center [799, 388] width 739 height 310
drag, startPoint x: 555, startPoint y: 284, endPoint x: 498, endPoint y: 288, distance: 57.1
click at [498, 288] on div "< div class = "moving-ribbon-wrapper" > < div class = "moving-ribbon" > < span …" at bounding box center [799, 388] width 739 height 310
click at [547, 281] on div "< div class = "moving-ribbon-wrapper" > < div class = "moving-ribbon" > < span …" at bounding box center [799, 388] width 739 height 310
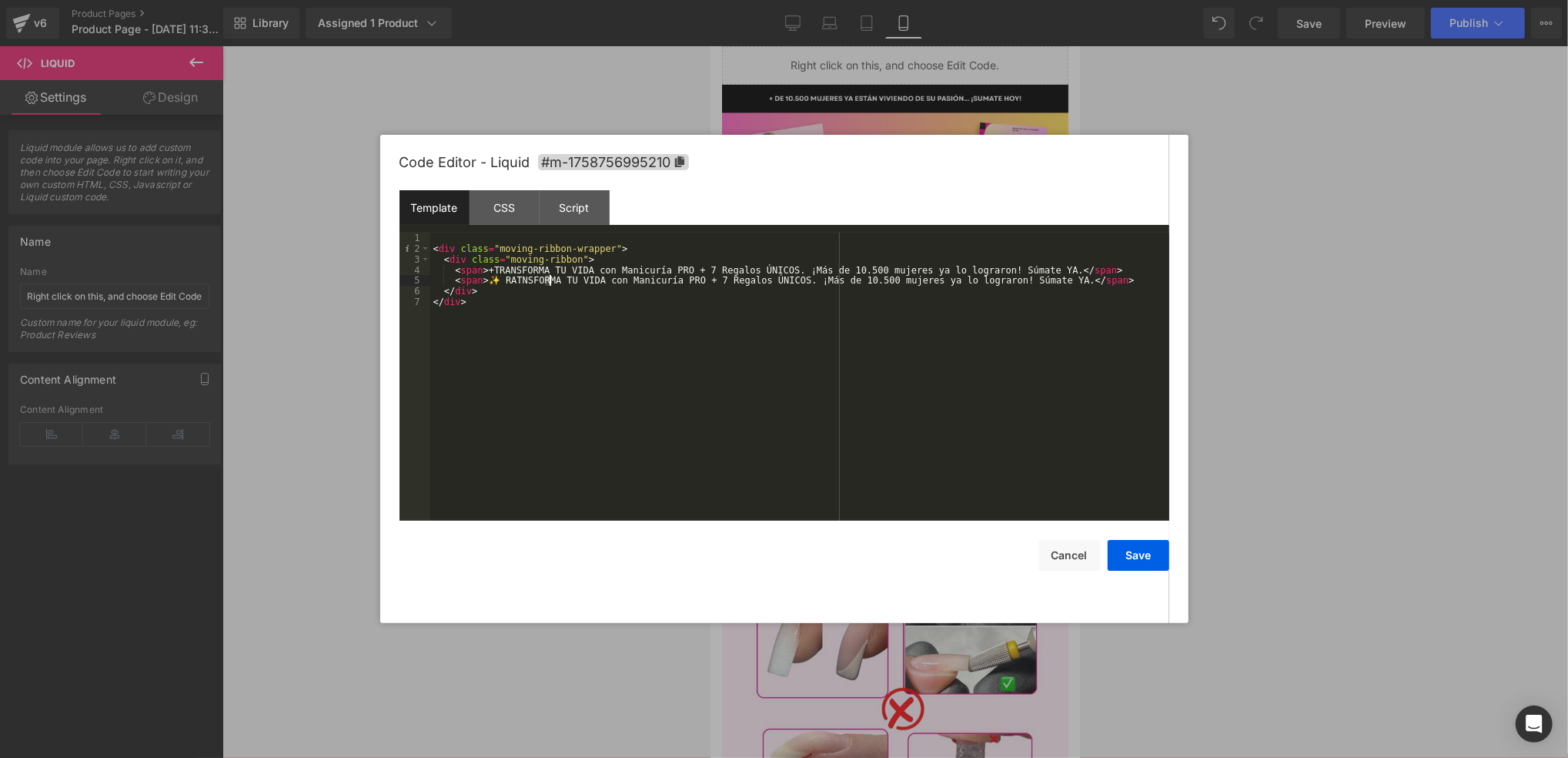
click at [552, 280] on div "< div class = "moving-ribbon-wrapper" > < div class = "moving-ribbon" > < span …" at bounding box center [799, 376] width 739 height 288
drag, startPoint x: 496, startPoint y: 282, endPoint x: 990, endPoint y: 282, distance: 494.0
click at [990, 282] on div "< div class = "moving-ribbon-wrapper" > < div class = "moving-ribbon" > < span …" at bounding box center [799, 388] width 739 height 310
drag, startPoint x: 512, startPoint y: 282, endPoint x: 500, endPoint y: 285, distance: 12.4
click at [500, 285] on div "< div class = "moving-ribbon-wrapper" > < div class = "moving-ribbon" > < span …" at bounding box center [799, 388] width 739 height 310
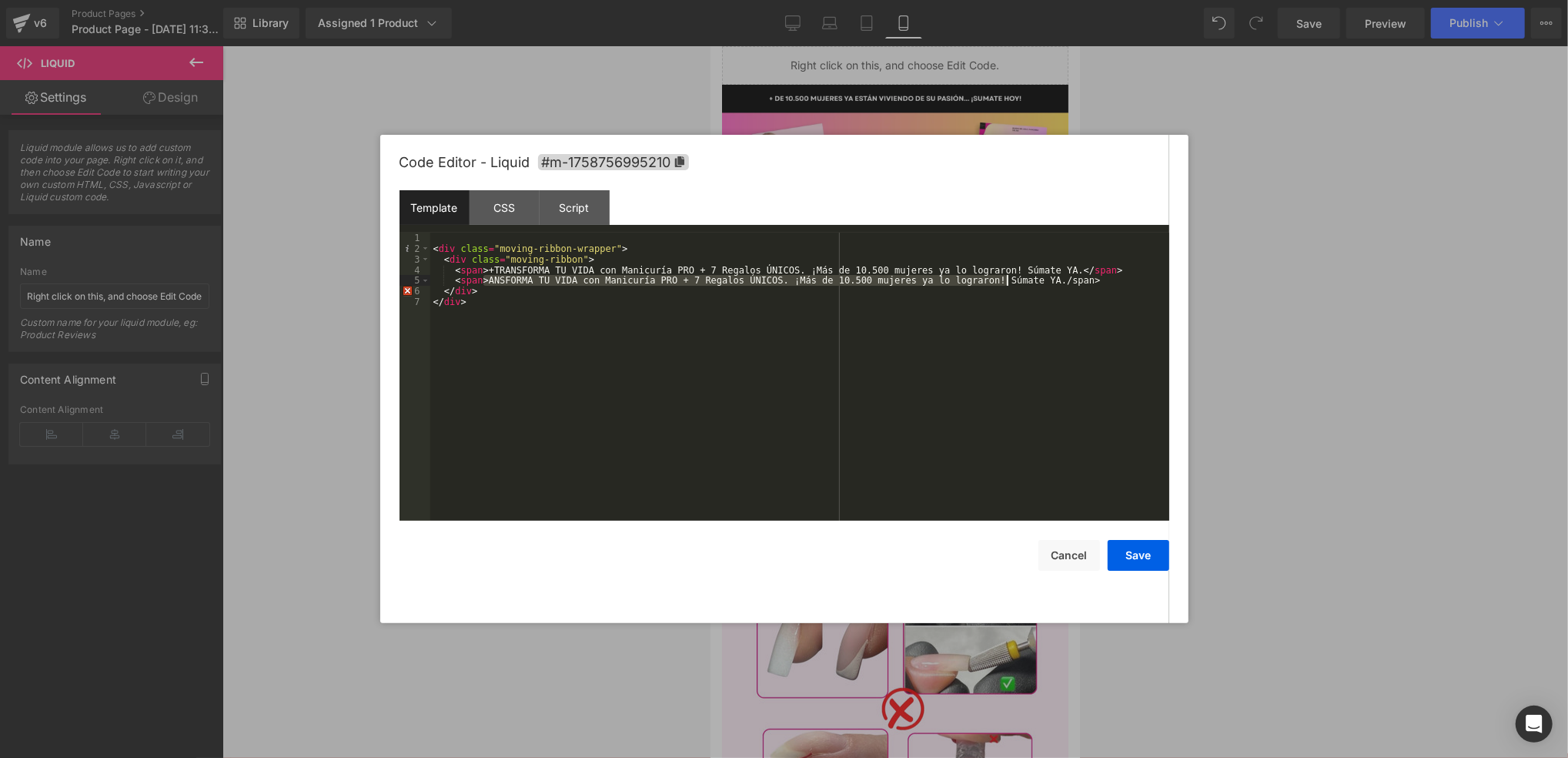
drag, startPoint x: 484, startPoint y: 281, endPoint x: 1006, endPoint y: 280, distance: 522.0
click at [1006, 280] on div "< div class = "moving-ribbon-wrapper" > < div class = "moving-ribbon" > < span …" at bounding box center [799, 388] width 739 height 310
click at [1041, 284] on div "< div class = "moving-ribbon-wrapper" > < div class = "moving-ribbon" > < span …" at bounding box center [799, 388] width 739 height 310
click at [1082, 545] on button "Cancel" at bounding box center [1068, 556] width 62 height 30
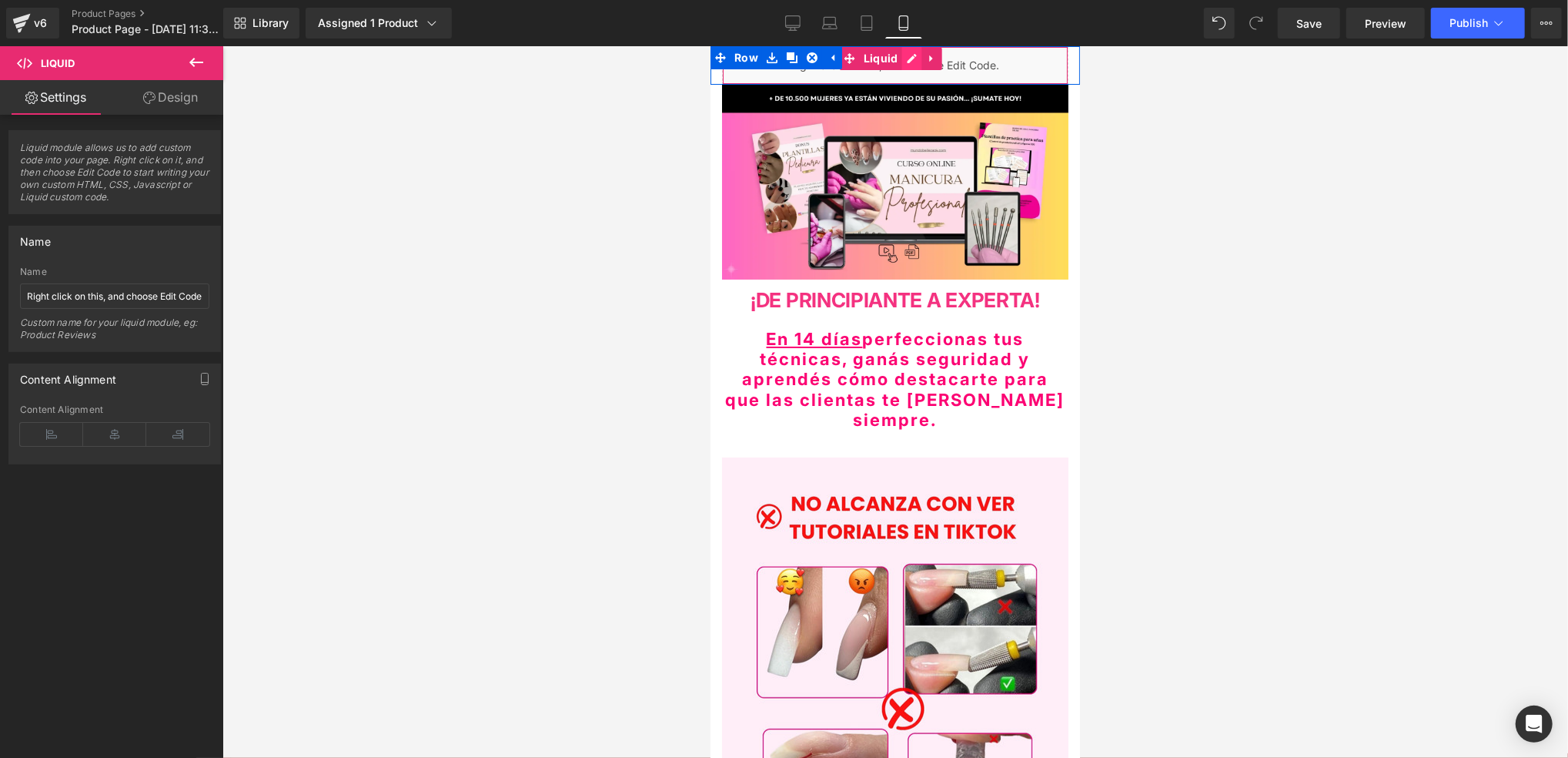
click at [912, 57] on div "Liquid" at bounding box center [894, 65] width 347 height 39
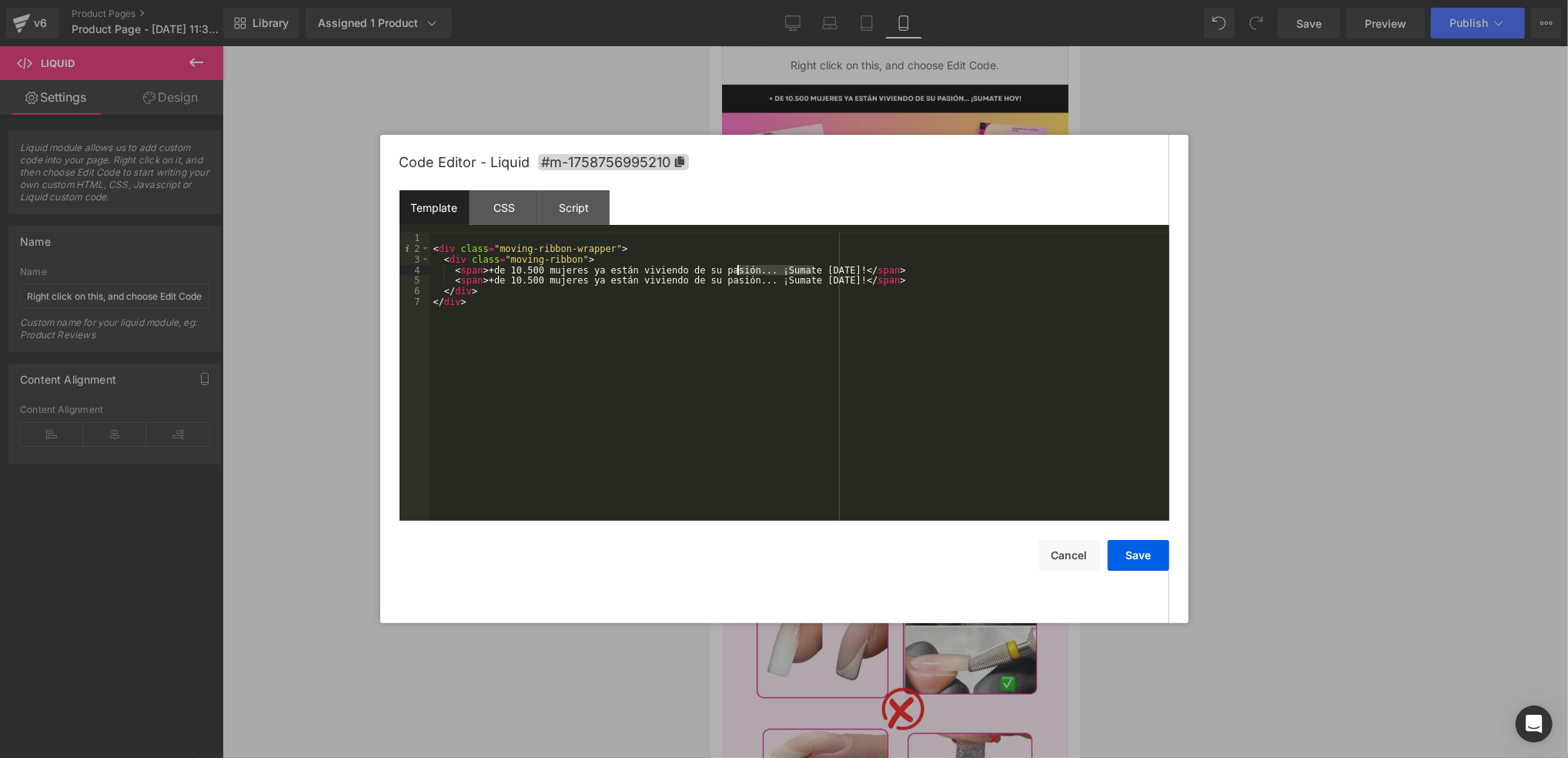
drag, startPoint x: 814, startPoint y: 267, endPoint x: 737, endPoint y: 267, distance: 77.0
click at [737, 267] on div "< div class = "moving-ribbon-wrapper" > < div class = "moving-ribbon" > < span …" at bounding box center [799, 388] width 739 height 310
click at [814, 268] on div "< div class = "moving-ribbon-wrapper" > < div class = "moving-ribbon" > < span …" at bounding box center [799, 376] width 739 height 288
drag, startPoint x: 814, startPoint y: 271, endPoint x: 545, endPoint y: 270, distance: 269.0
click at [484, 271] on div "< div class = "moving-ribbon-wrapper" > < div class = "moving-ribbon" > < span …" at bounding box center [799, 388] width 739 height 310
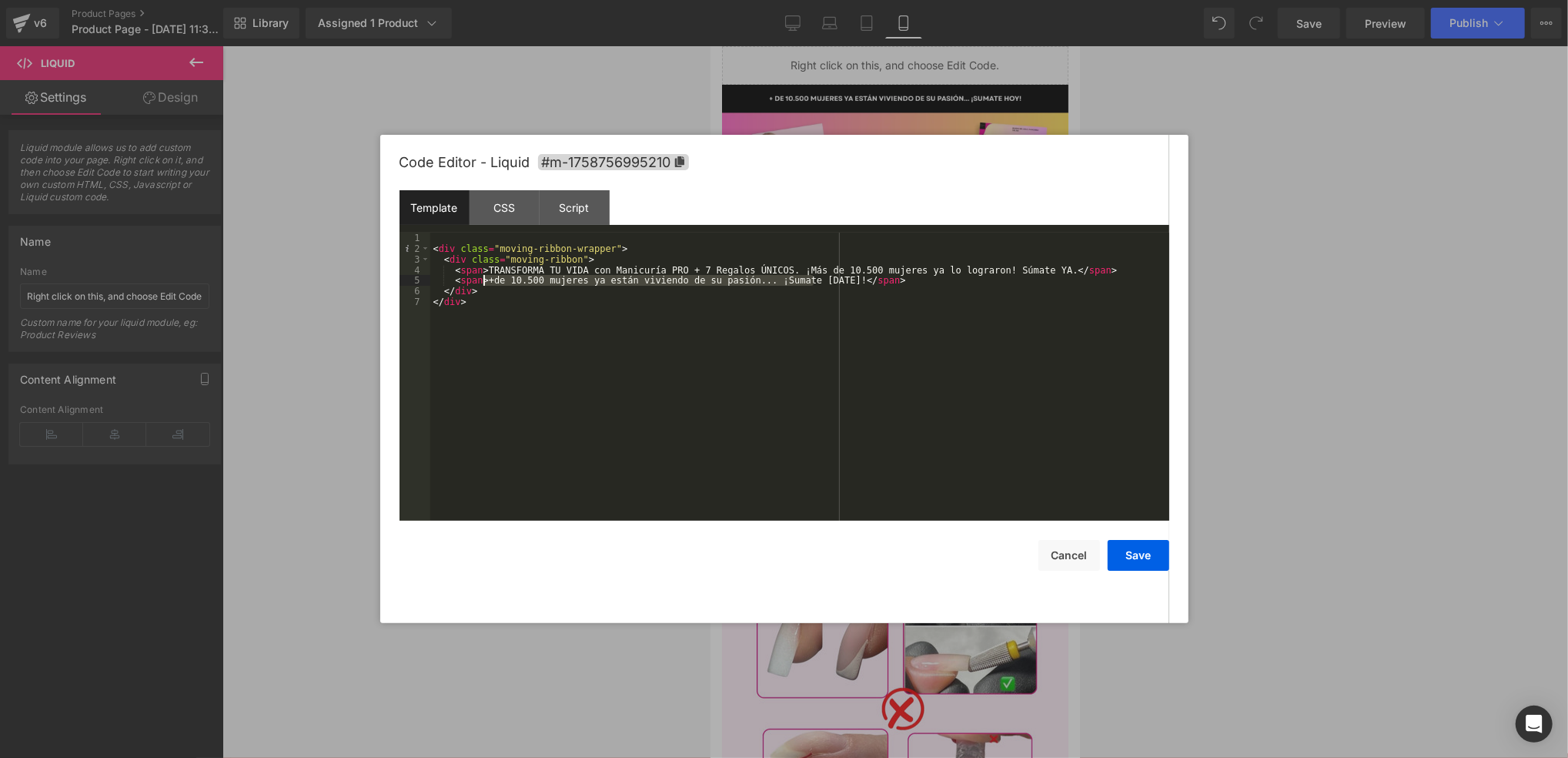
drag, startPoint x: 814, startPoint y: 282, endPoint x: 485, endPoint y: 279, distance: 329.0
click at [485, 279] on div "< div class = "moving-ribbon-wrapper" > < div class = "moving-ribbon" > < span …" at bounding box center [799, 388] width 739 height 310
click at [481, 265] on div "< div class = "moving-ribbon-wrapper" > < div class = "moving-ribbon" > < span …" at bounding box center [799, 388] width 739 height 310
click at [483, 271] on div "< div class = "moving-ribbon-wrapper" > < div class = "moving-ribbon" > < span …" at bounding box center [799, 388] width 739 height 310
click at [484, 280] on div "< div class = "moving-ribbon-wrapper" > < div class = "moving-ribbon" > < span …" at bounding box center [799, 388] width 739 height 310
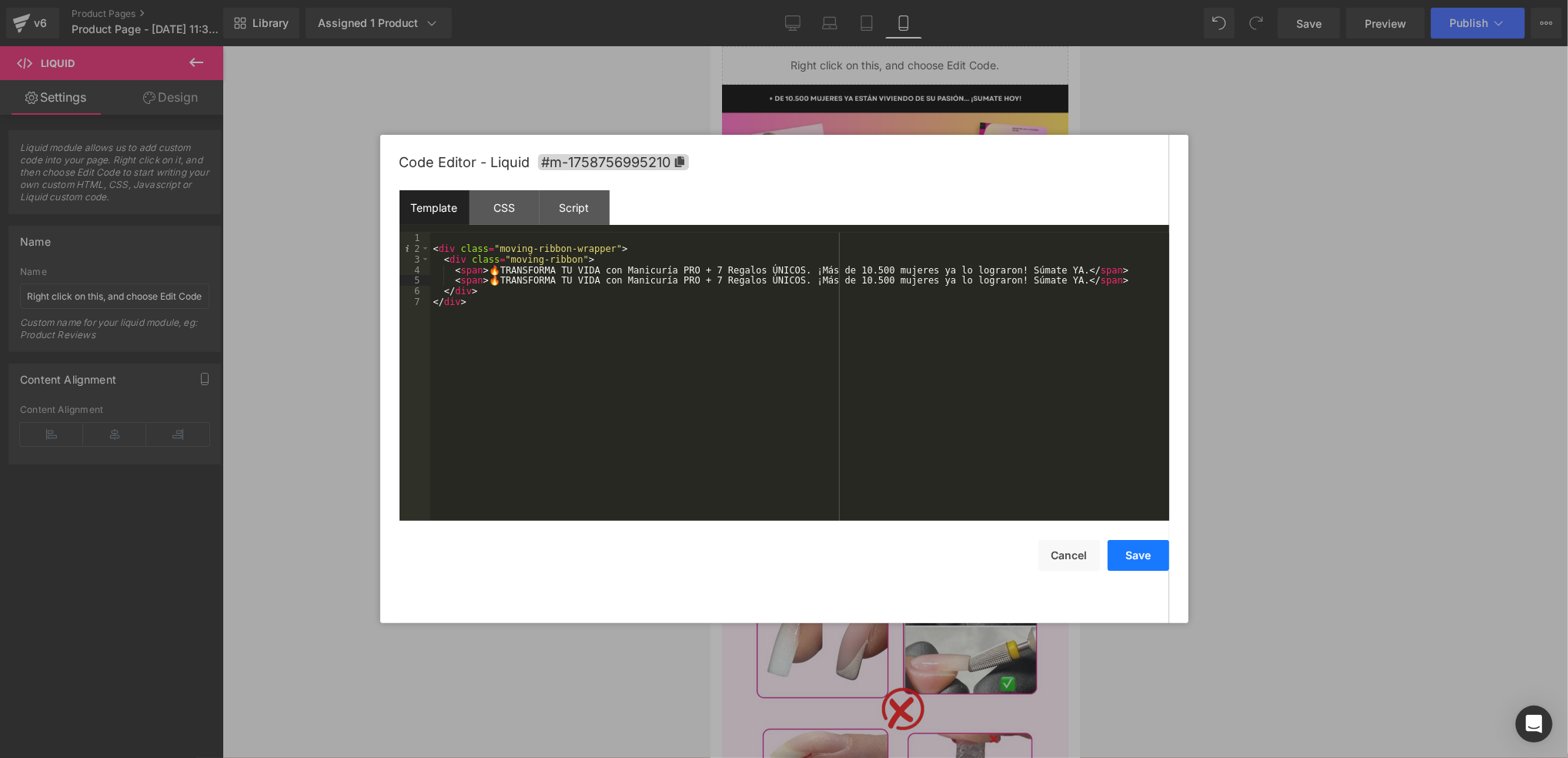
click at [1131, 564] on button "Save" at bounding box center [1138, 556] width 62 height 30
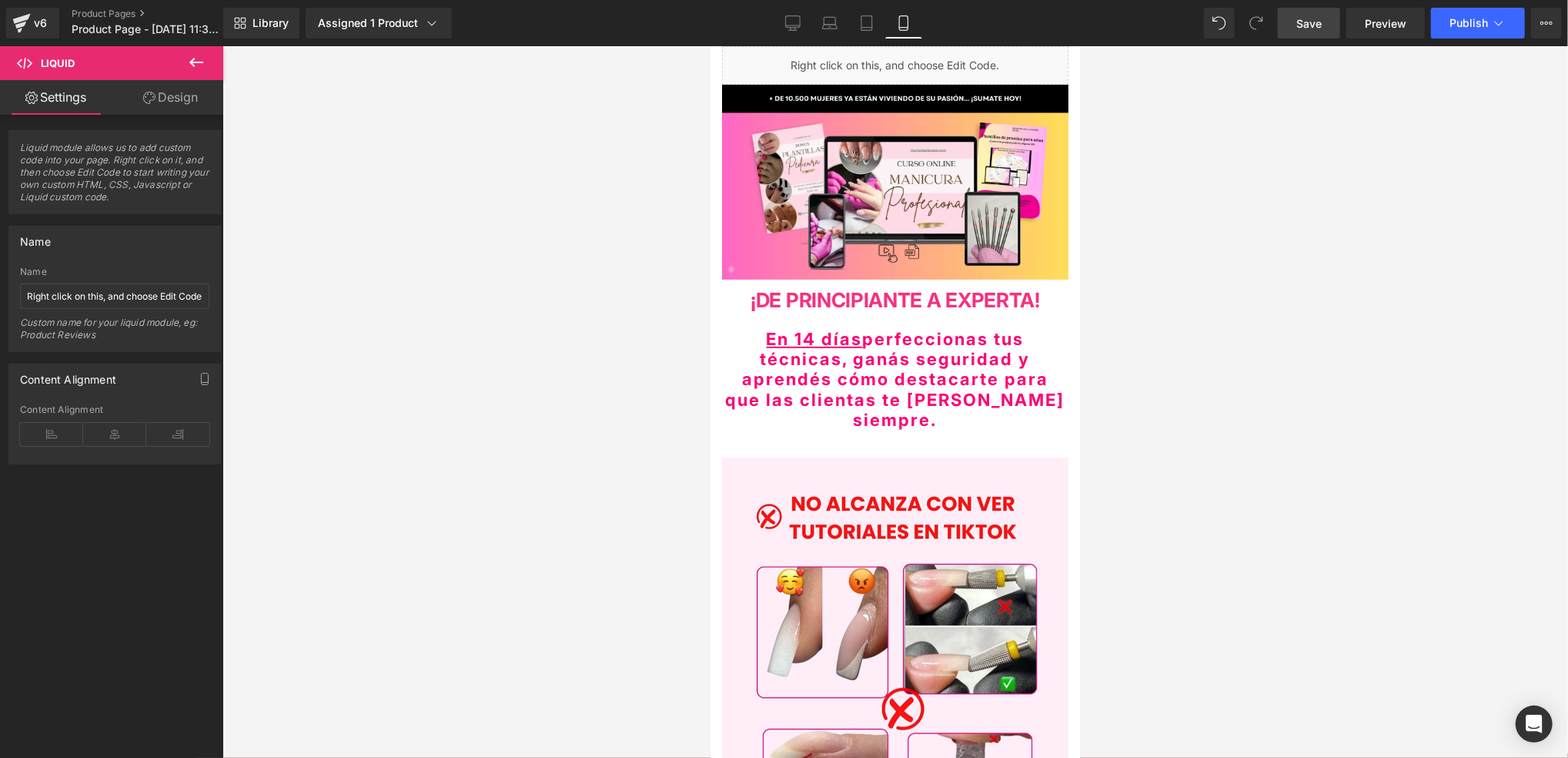
click at [1322, 27] on span "Save" at bounding box center [1308, 23] width 25 height 16
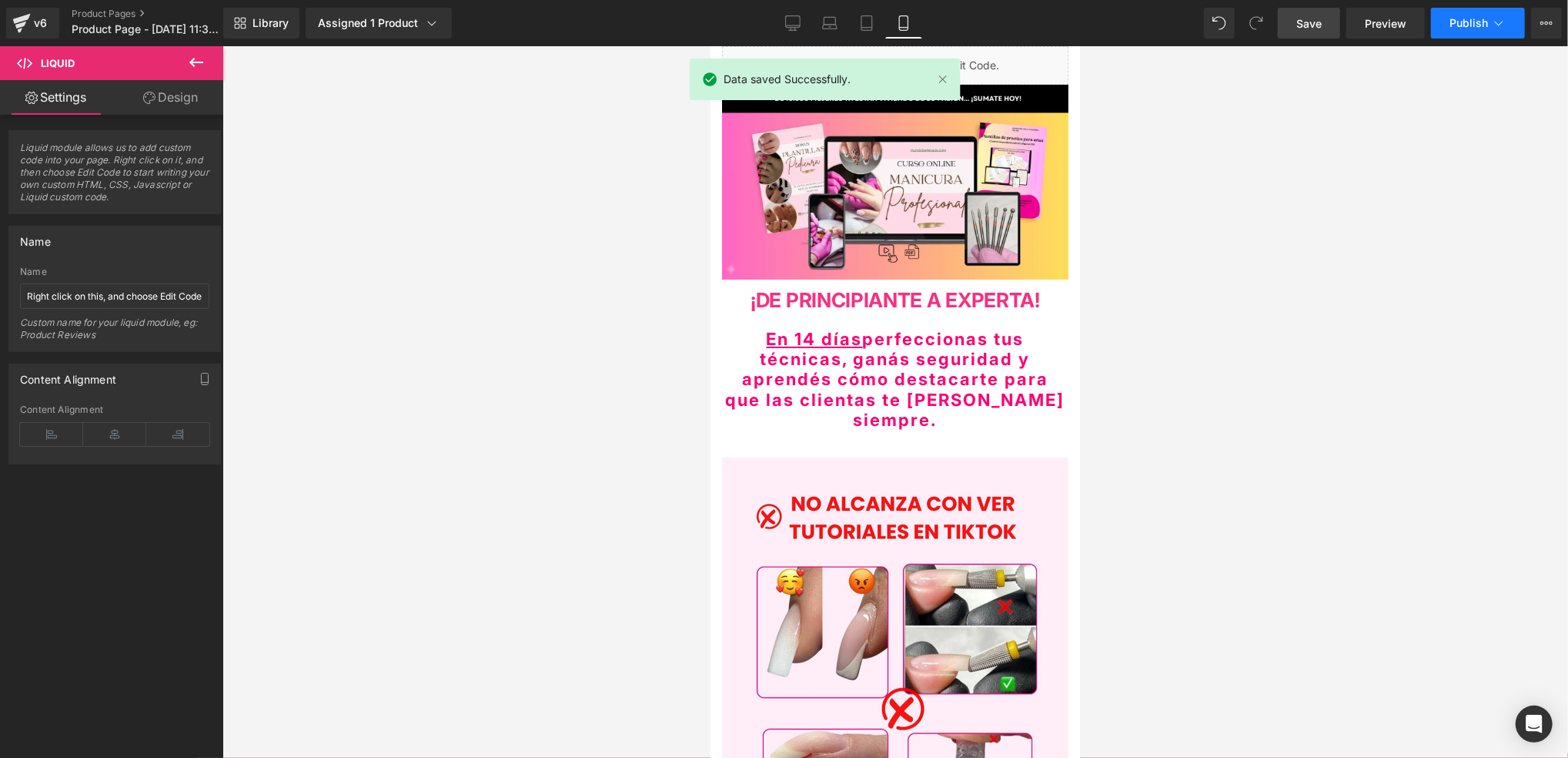
click at [1472, 22] on span "Publish" at bounding box center [1468, 23] width 39 height 13
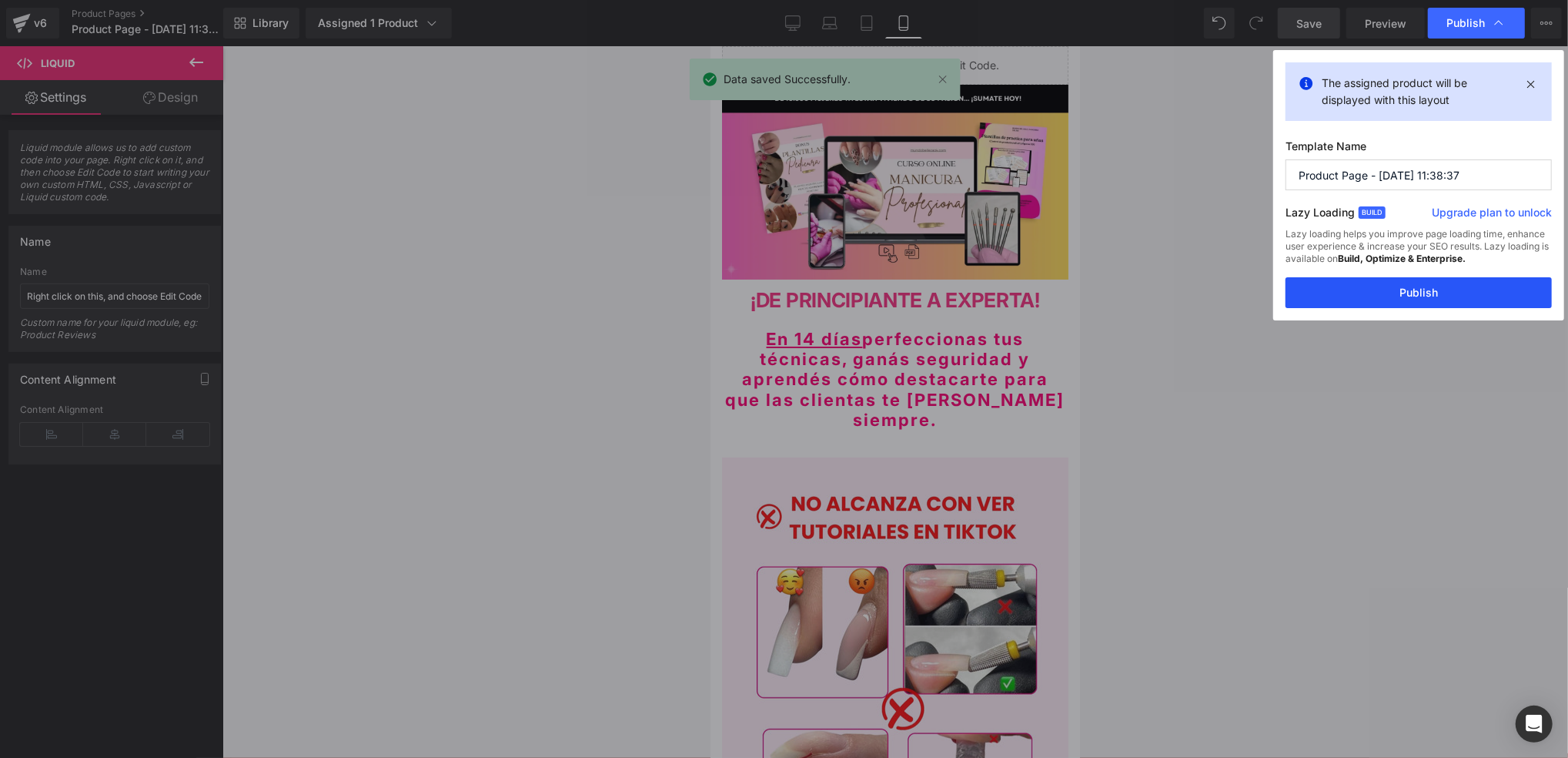
click at [1422, 288] on button "Publish" at bounding box center [1418, 292] width 266 height 30
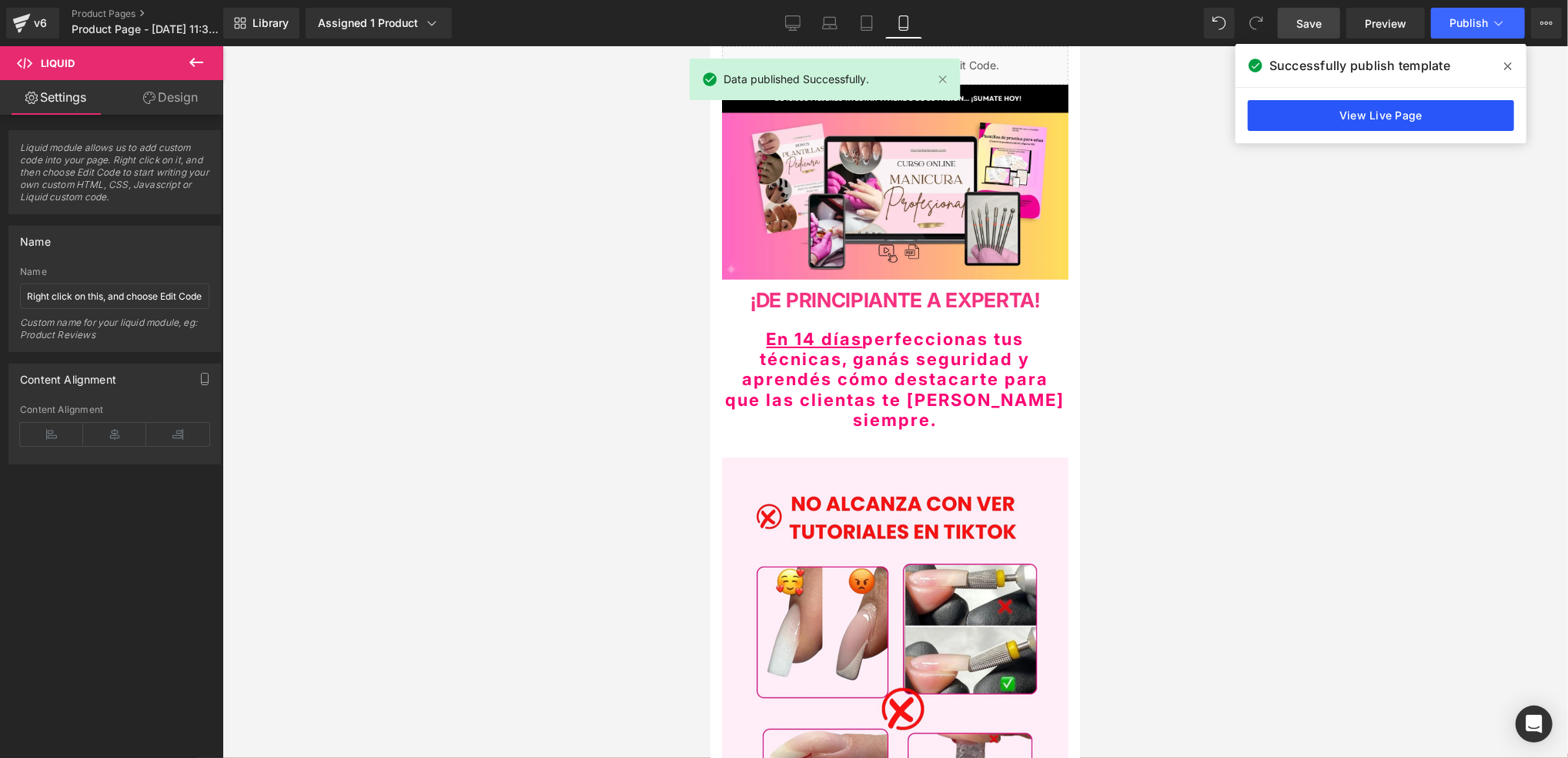
click at [1300, 119] on link "View Live Page" at bounding box center [1380, 116] width 266 height 30
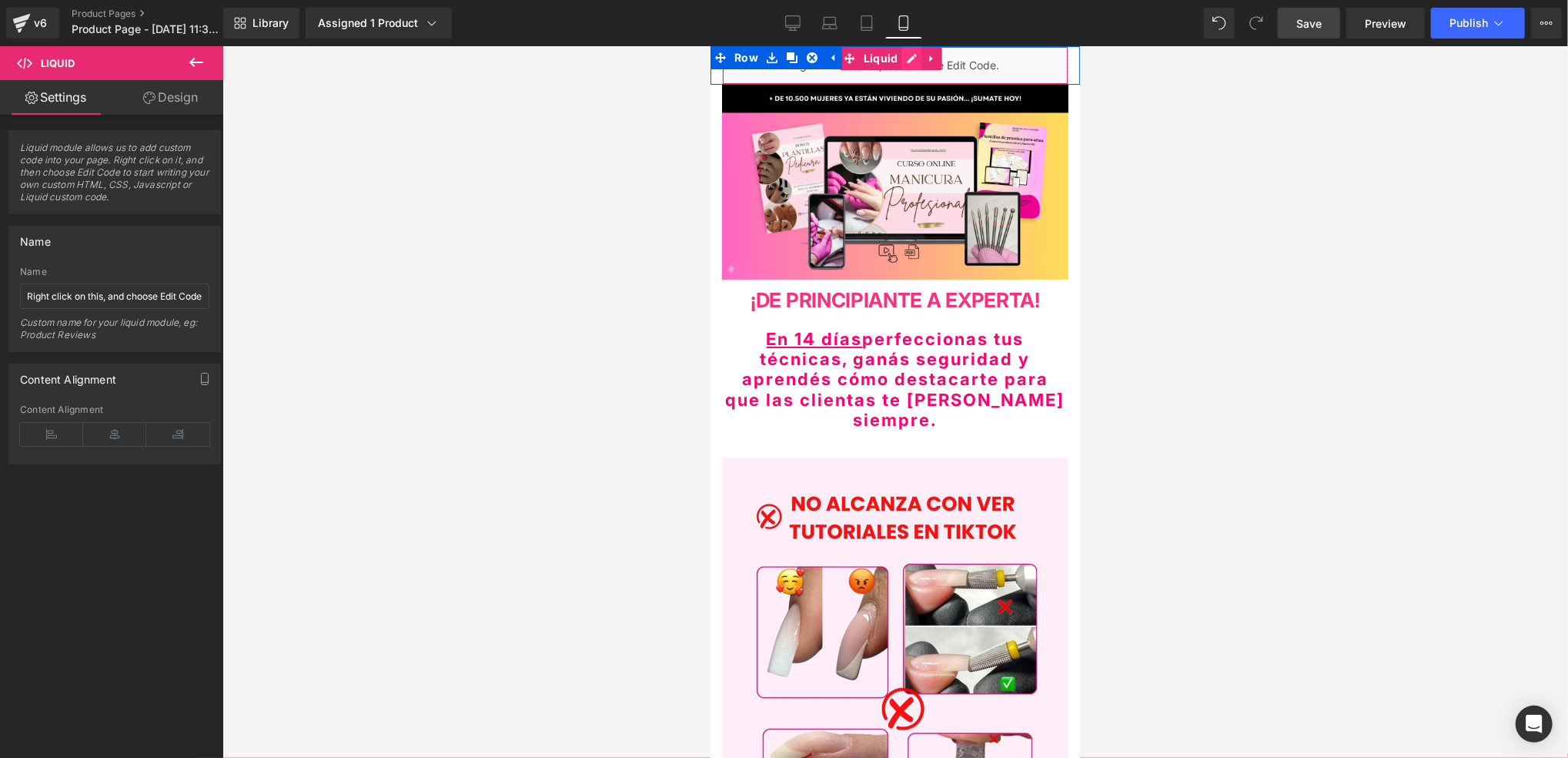
click at [904, 57] on div "Liquid" at bounding box center [894, 65] width 347 height 39
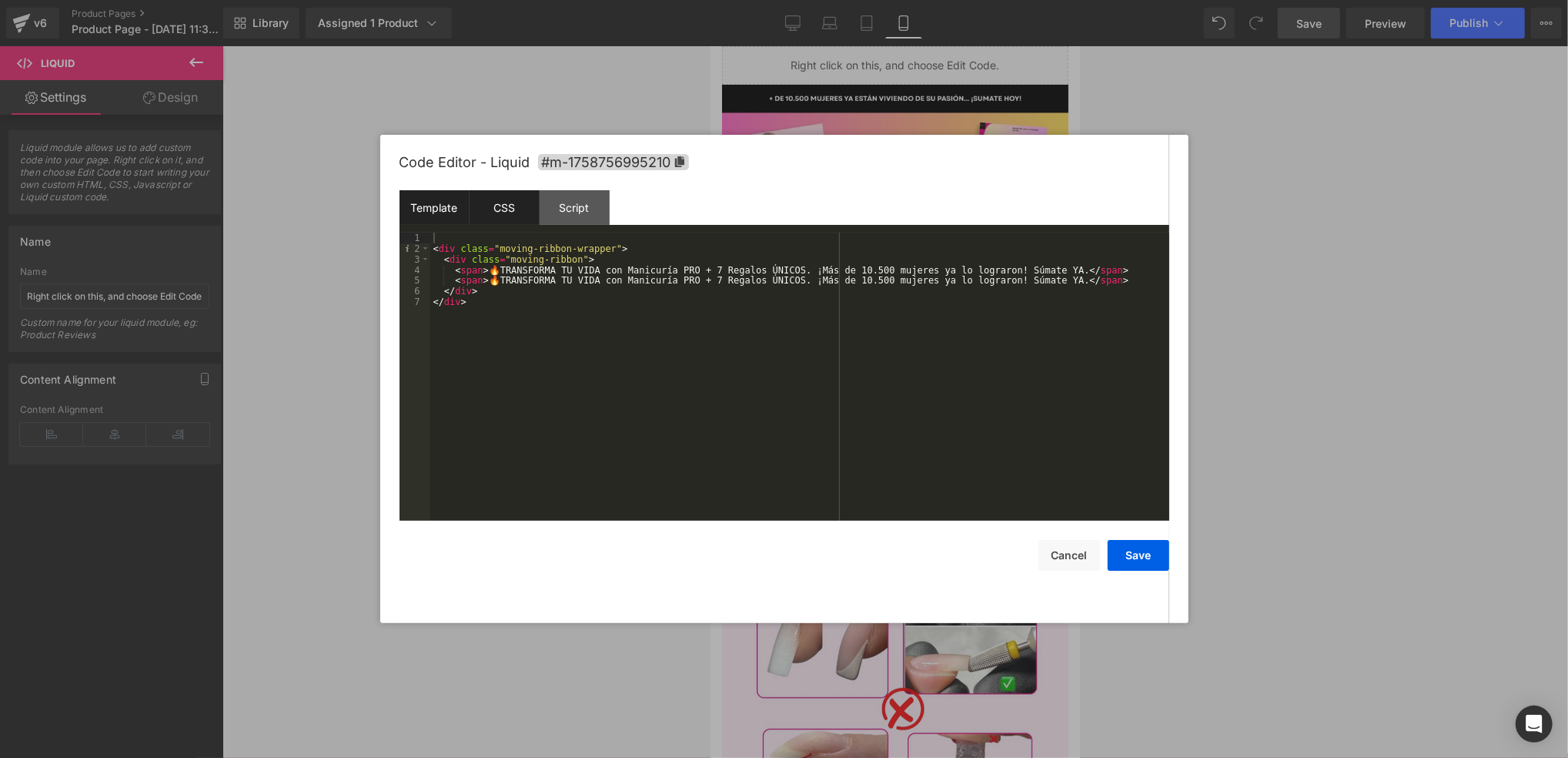
click at [510, 201] on div "CSS" at bounding box center [504, 207] width 70 height 35
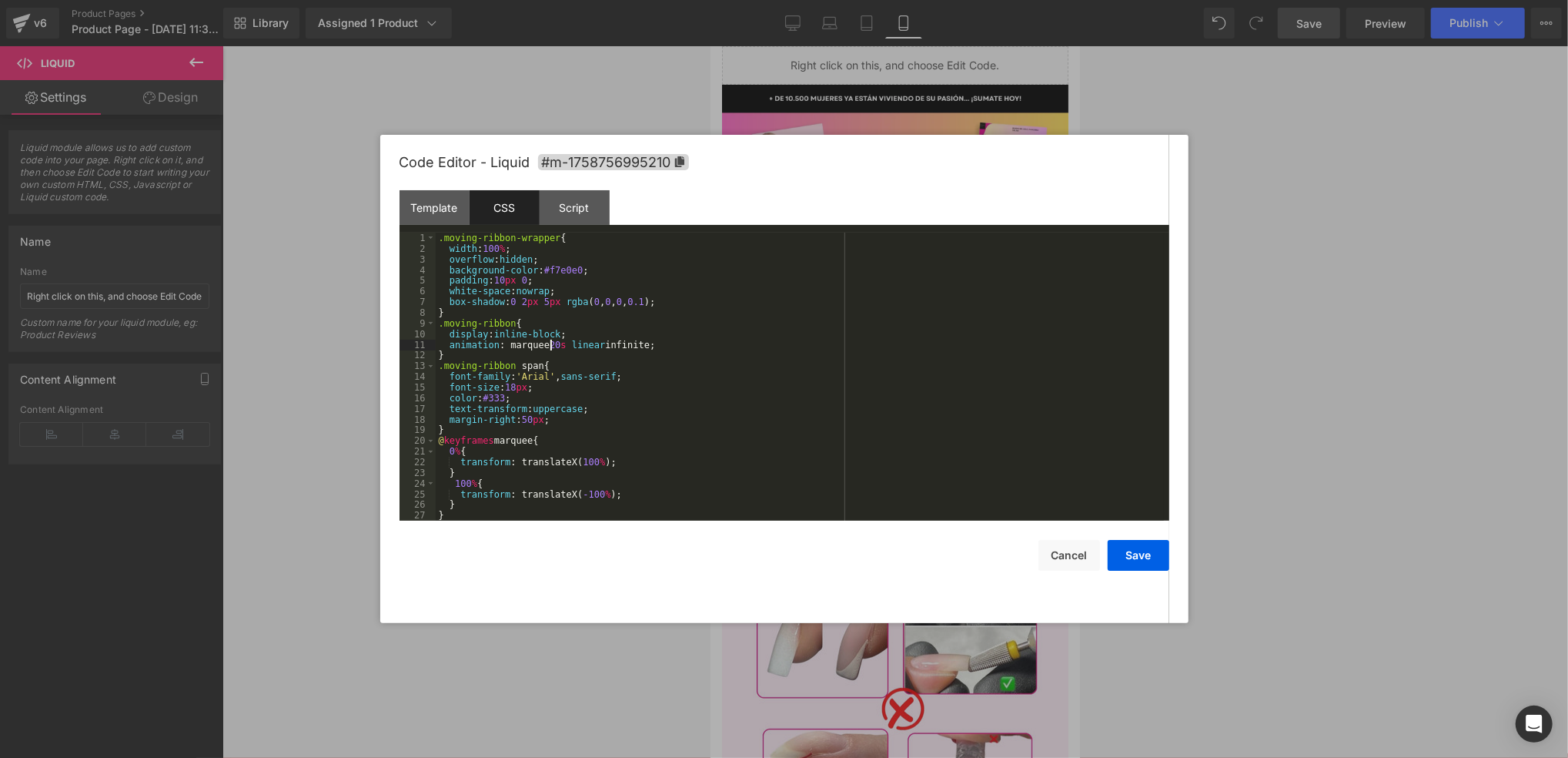
click at [552, 344] on div ".moving-ribbon-wrapper { width : 100 % ; overflow : hidden ; background-color :…" at bounding box center [799, 388] width 728 height 310
click at [1139, 556] on button "Save" at bounding box center [1138, 556] width 62 height 30
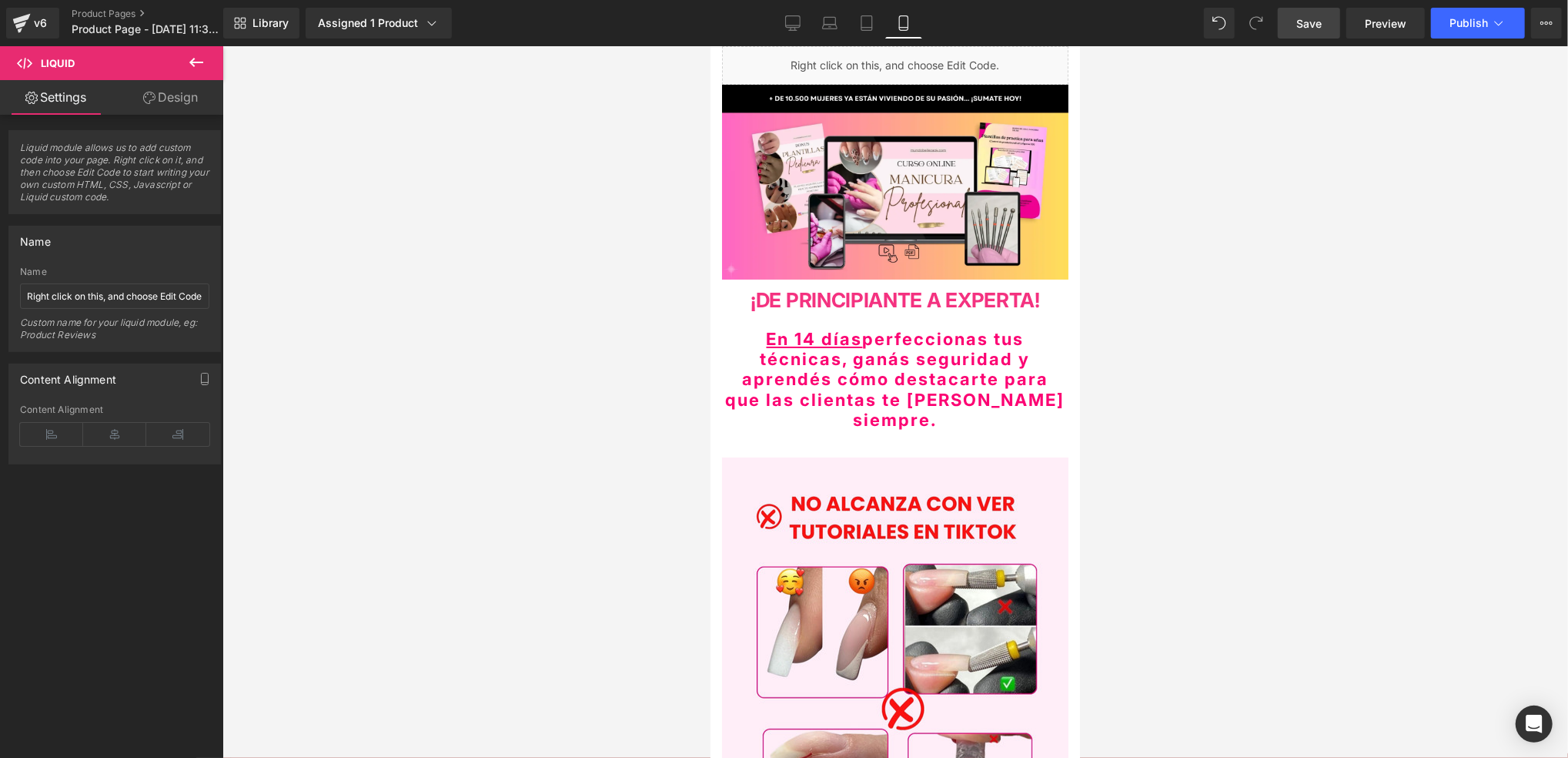
click at [1327, 28] on link "Save" at bounding box center [1309, 23] width 63 height 30
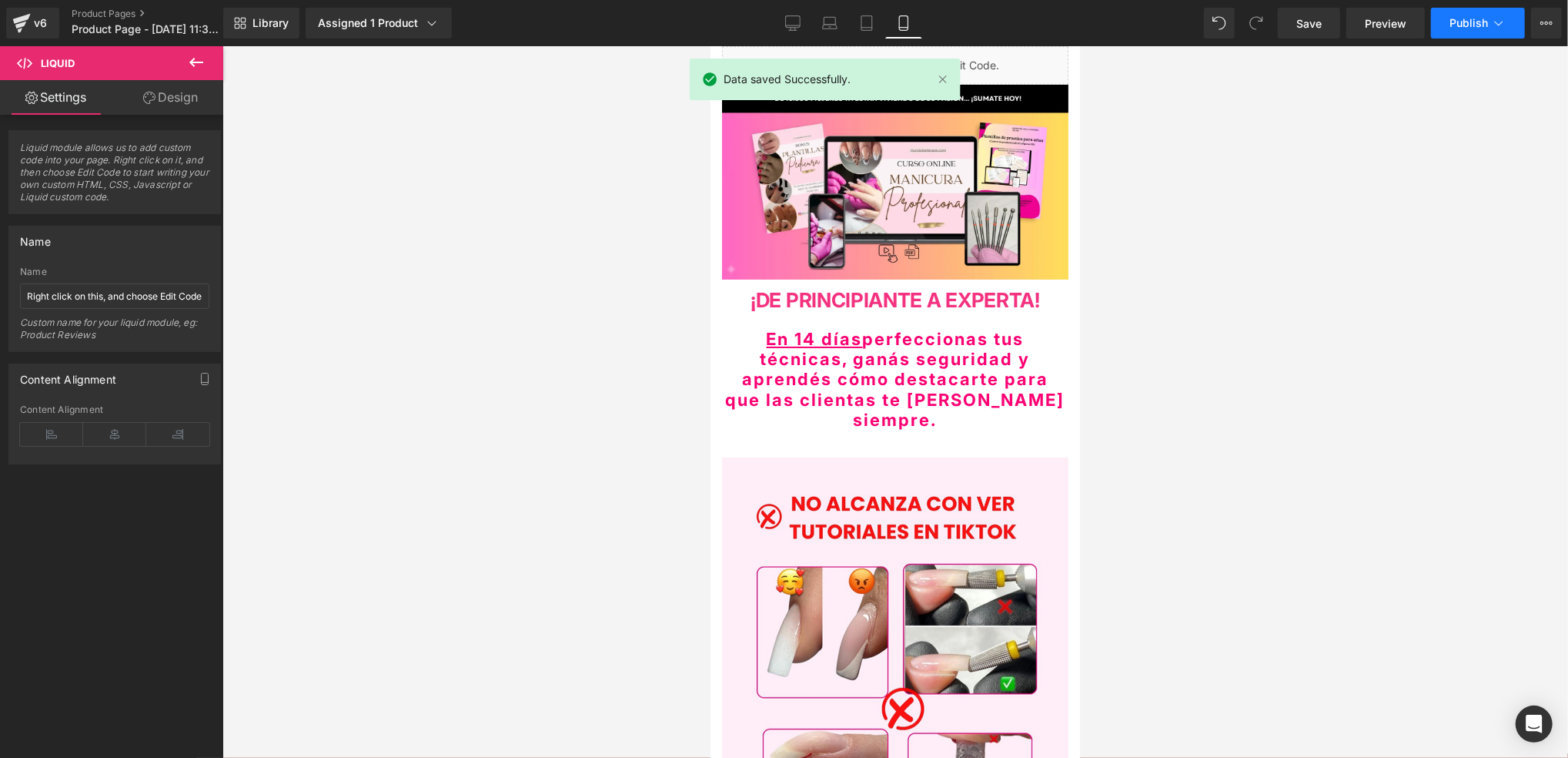
click at [1494, 22] on icon at bounding box center [1498, 22] width 15 height 15
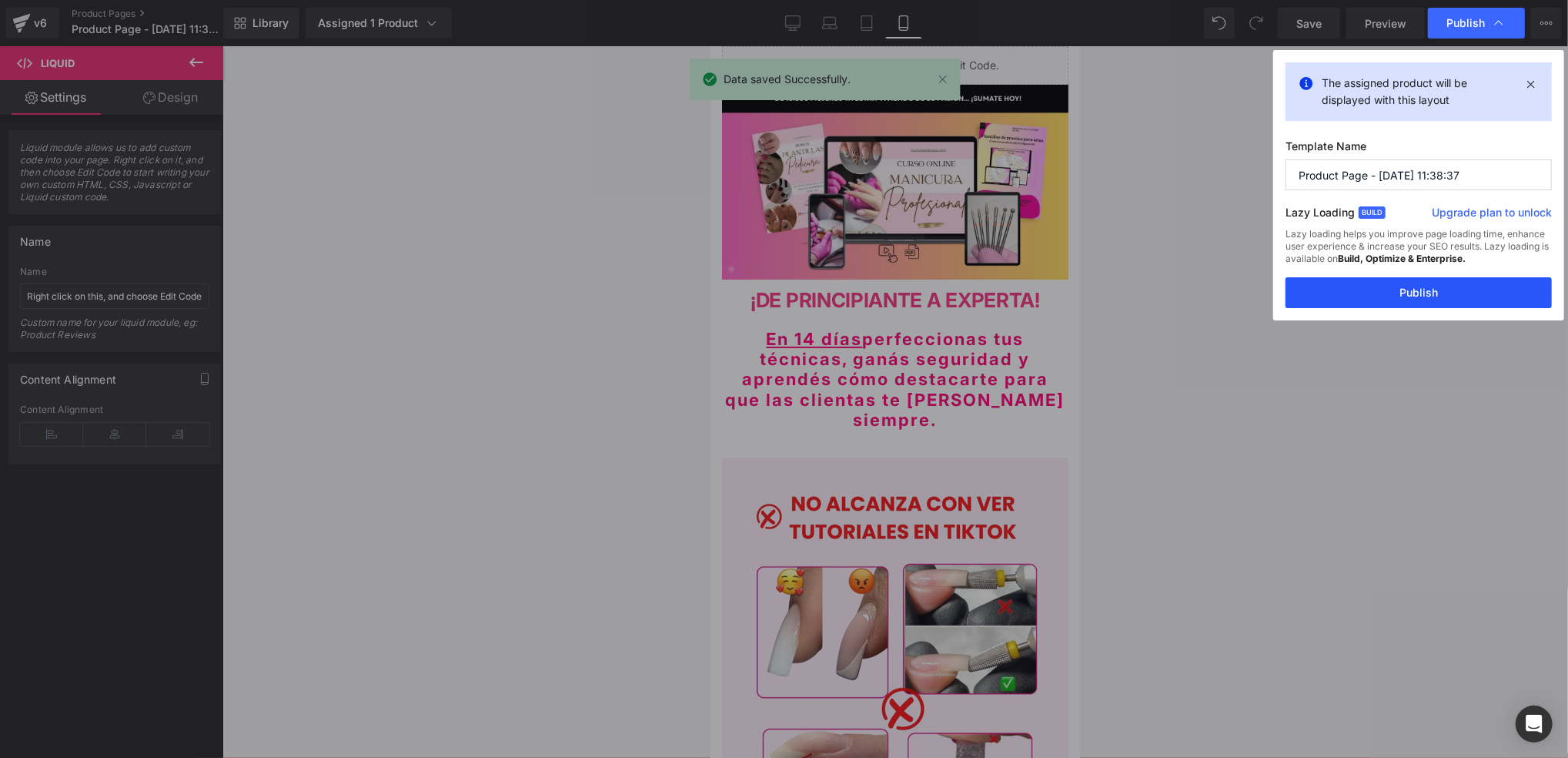
click at [1366, 286] on button "Publish" at bounding box center [1418, 292] width 266 height 30
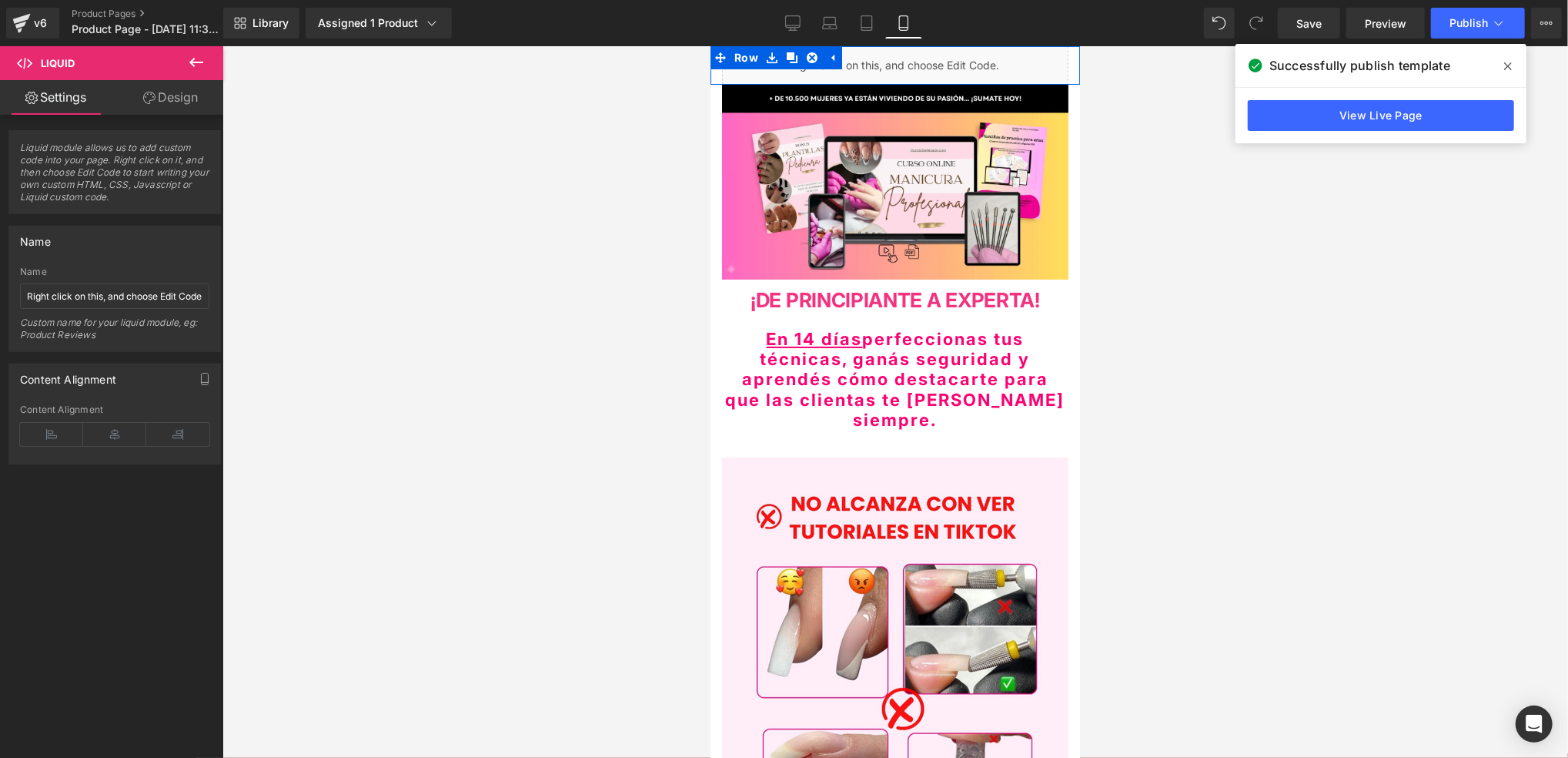
click at [912, 61] on div "Liquid" at bounding box center [894, 65] width 347 height 39
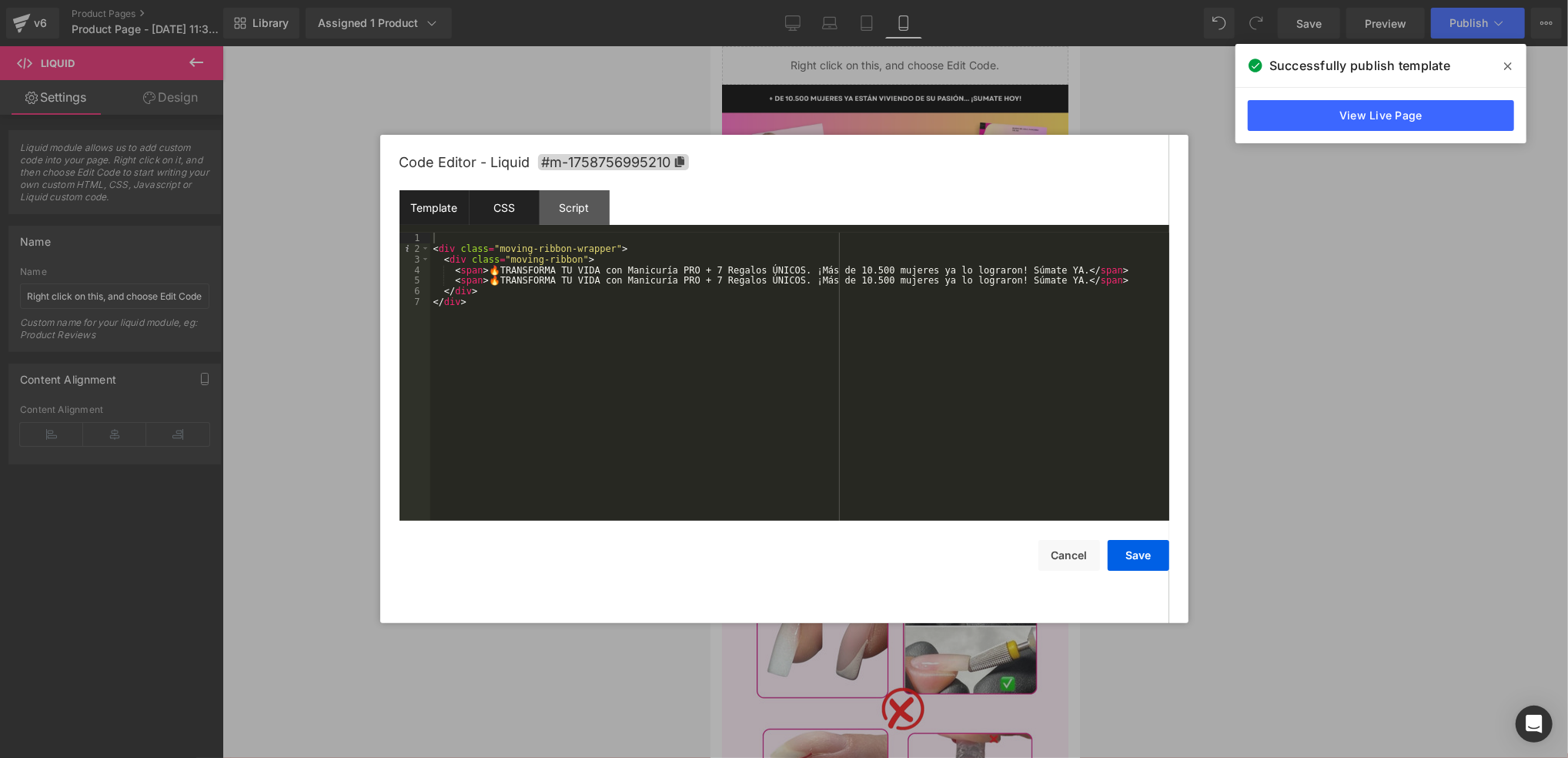
click at [495, 216] on div "CSS" at bounding box center [504, 207] width 70 height 35
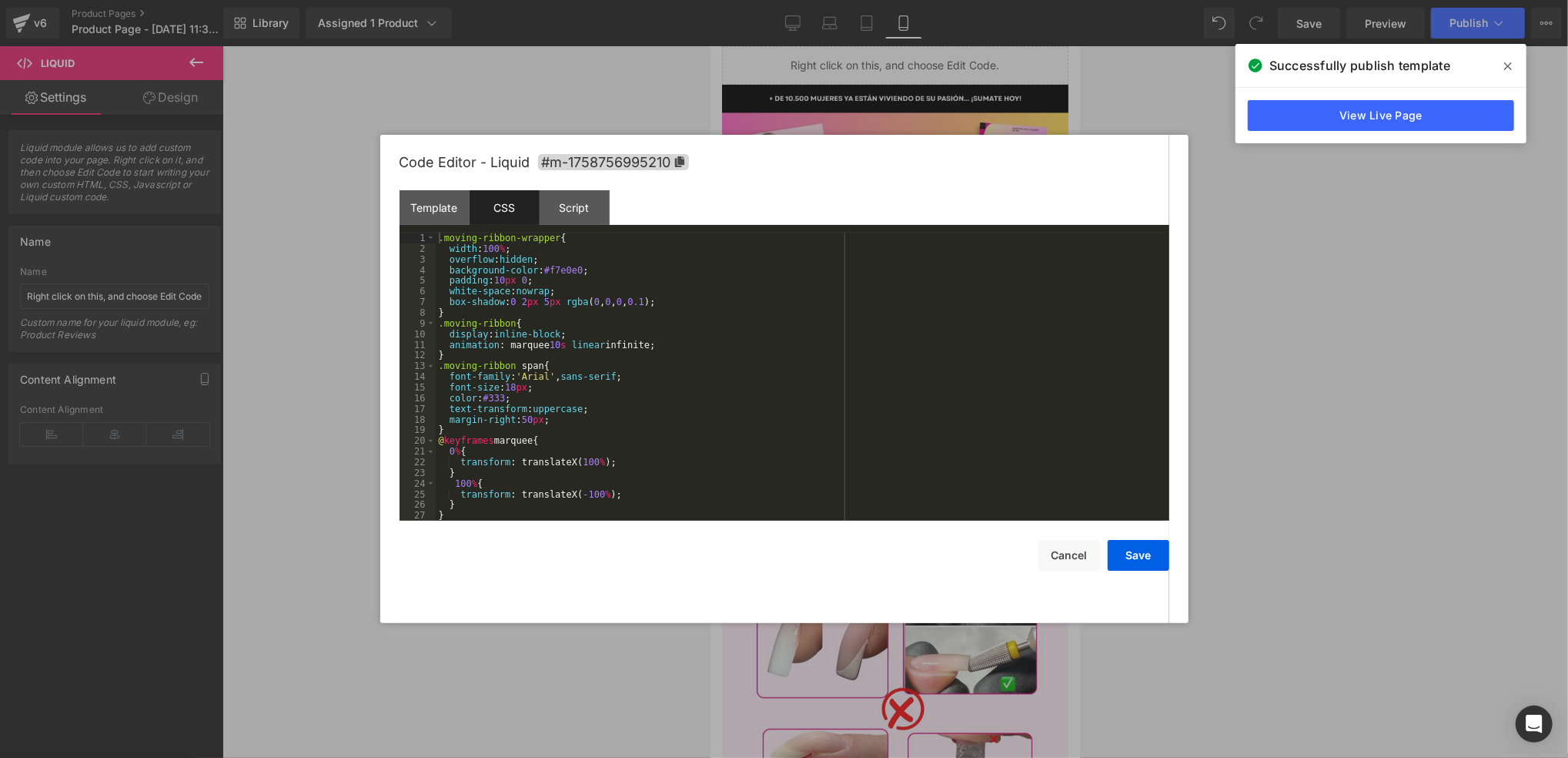
click at [550, 346] on div ".moving-ribbon-wrapper { width : 100 % ; overflow : hidden ; background-color :…" at bounding box center [799, 388] width 728 height 310
click at [621, 354] on div ".moving-ribbon-wrapper { width : 100 % ; overflow : hidden ; background-color :…" at bounding box center [799, 388] width 728 height 310
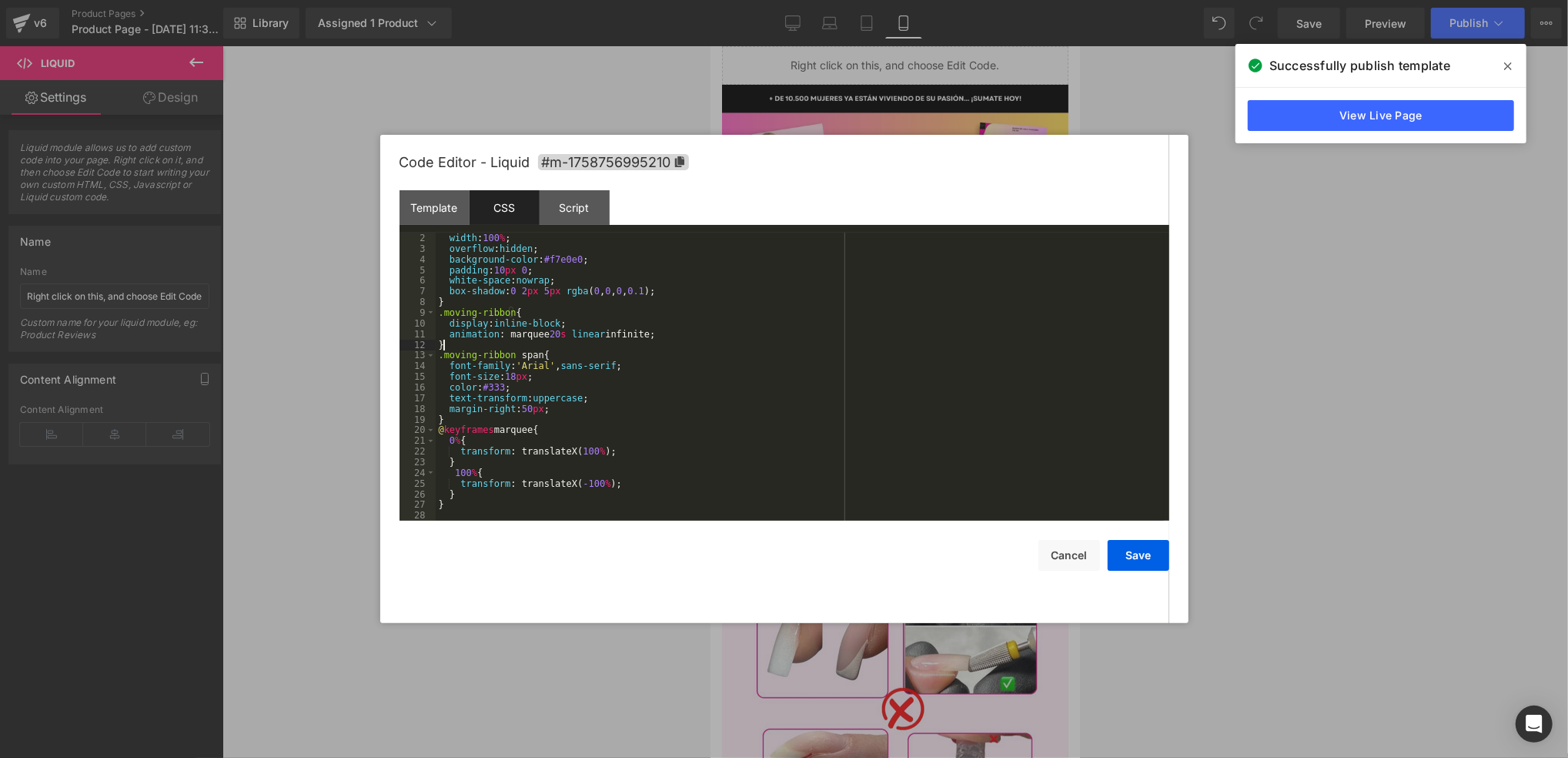
scroll to position [10, 0]
click at [1147, 558] on button "Save" at bounding box center [1138, 556] width 62 height 30
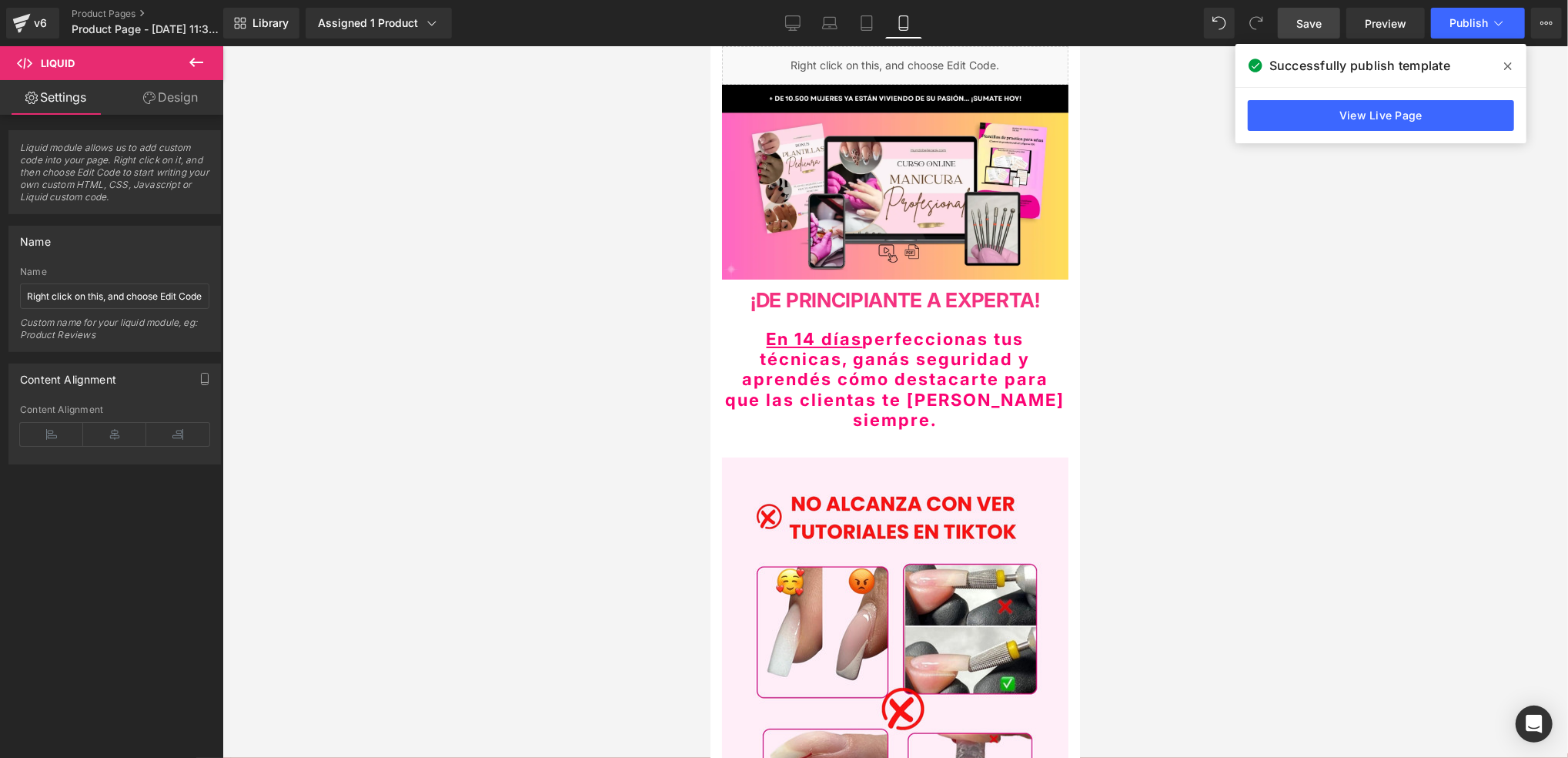
click at [1325, 36] on link "Save" at bounding box center [1309, 23] width 63 height 30
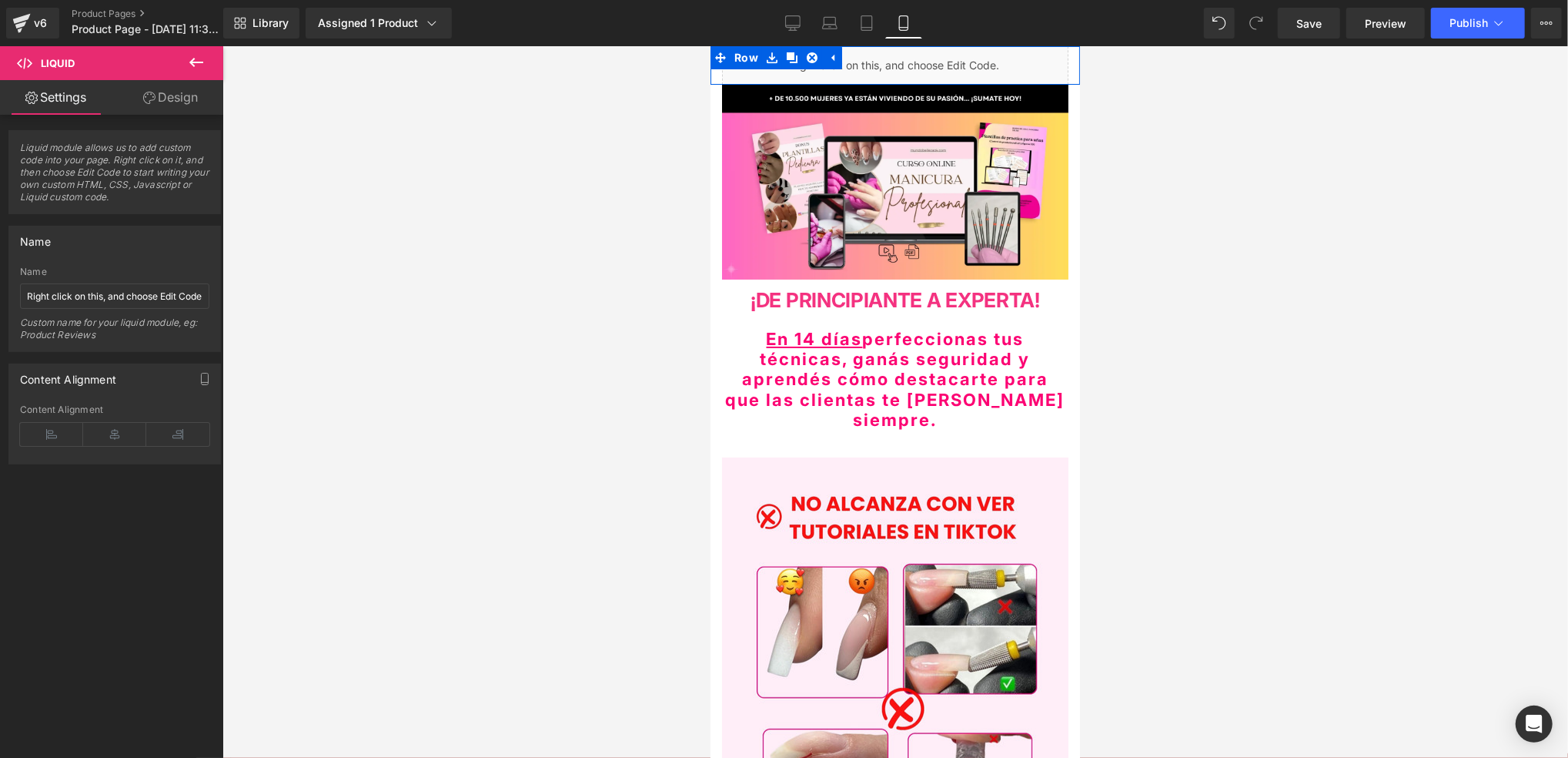
click at [901, 57] on div "Liquid" at bounding box center [894, 65] width 347 height 39
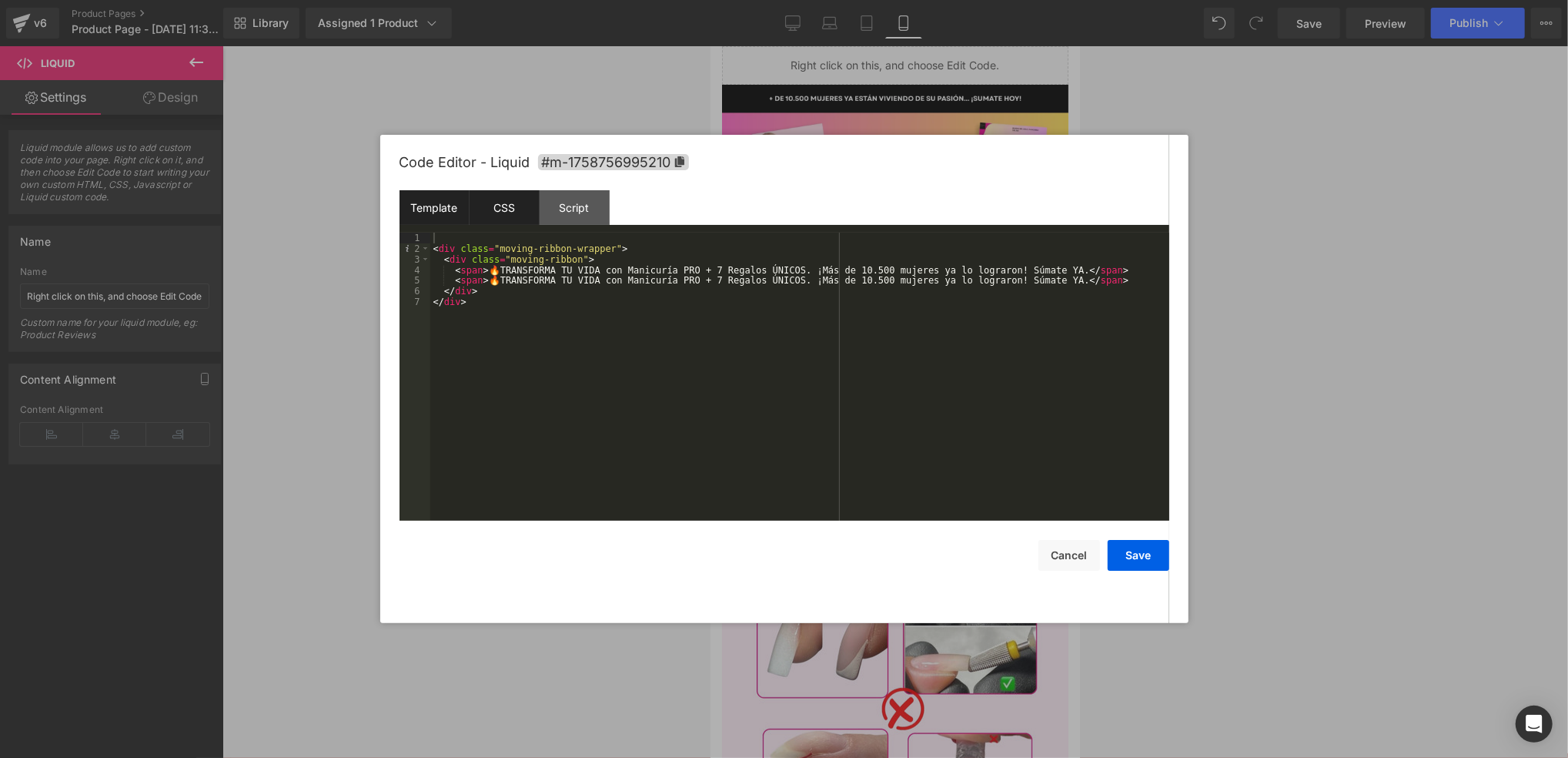
click at [511, 213] on div "CSS" at bounding box center [504, 207] width 70 height 35
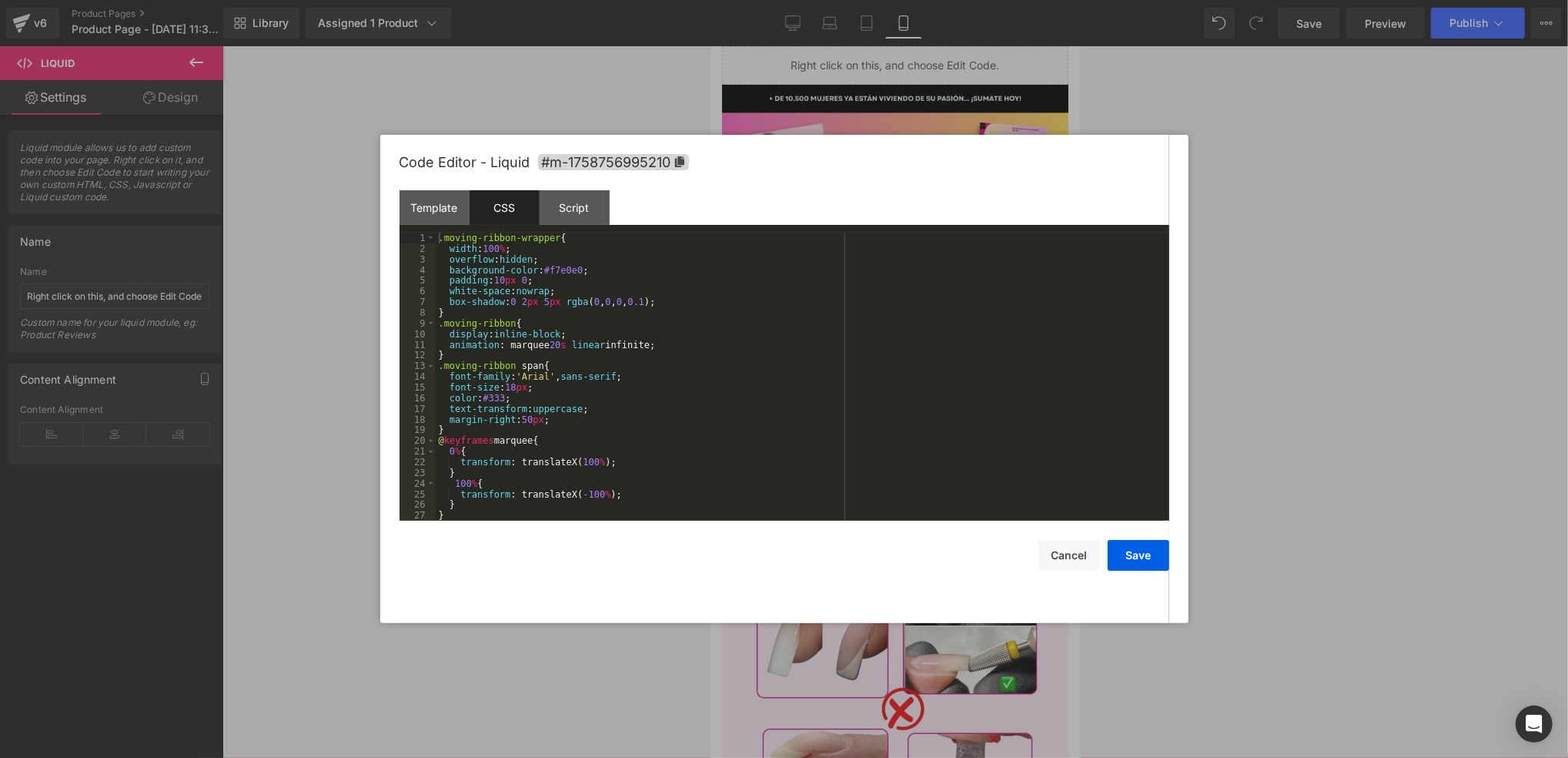
scroll to position [0, 0]
click at [420, 211] on div "Template" at bounding box center [434, 207] width 70 height 35
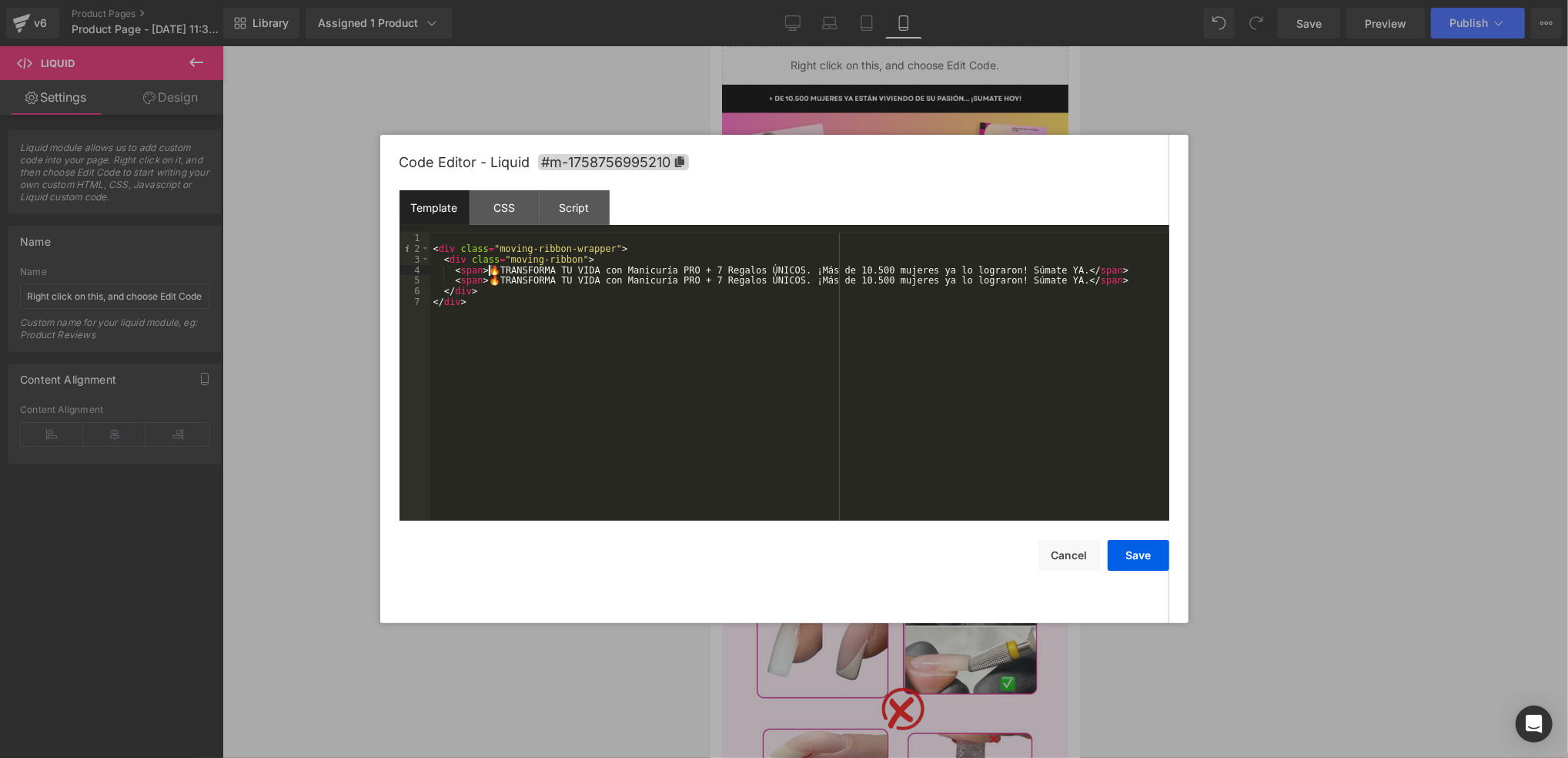
click at [488, 272] on div "< div class = "moving-ribbon-wrapper" > < div class = "moving-ribbon" > < span …" at bounding box center [799, 388] width 739 height 310
